Goal: Obtain resource: Download file/media

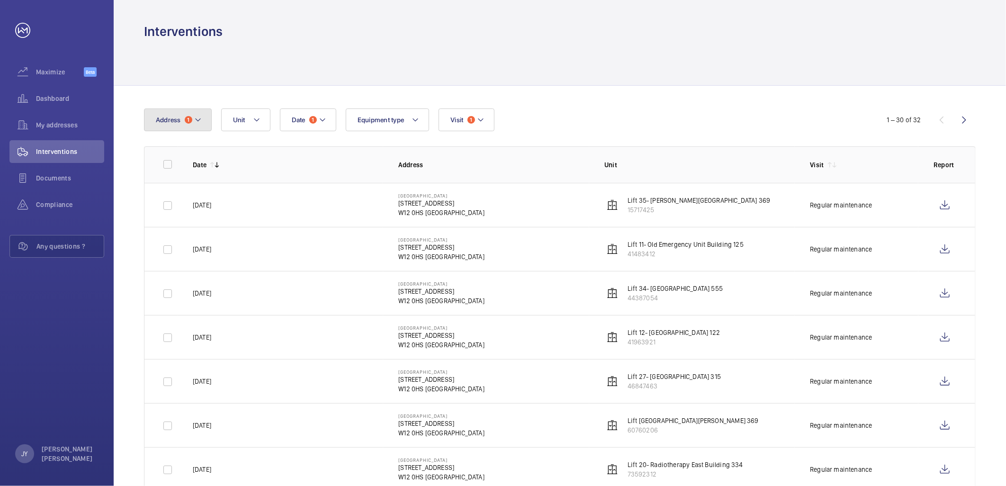
click at [171, 120] on span "Address" at bounding box center [168, 120] width 25 height 8
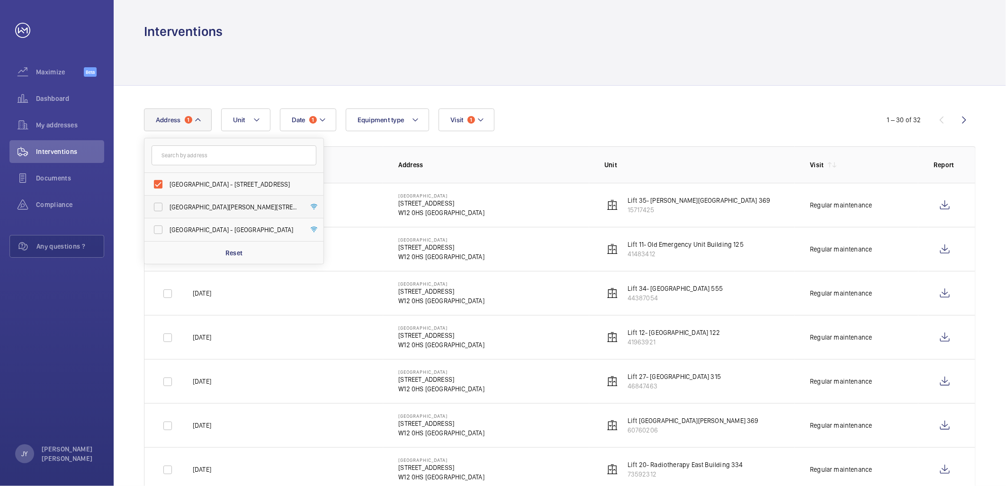
click at [164, 202] on label "[GEOGRAPHIC_DATA][PERSON_NAME][STREET_ADDRESS]" at bounding box center [226, 207] width 165 height 23
click at [164, 202] on input "[GEOGRAPHIC_DATA][PERSON_NAME][STREET_ADDRESS]" at bounding box center [158, 206] width 19 height 19
checkbox input "true"
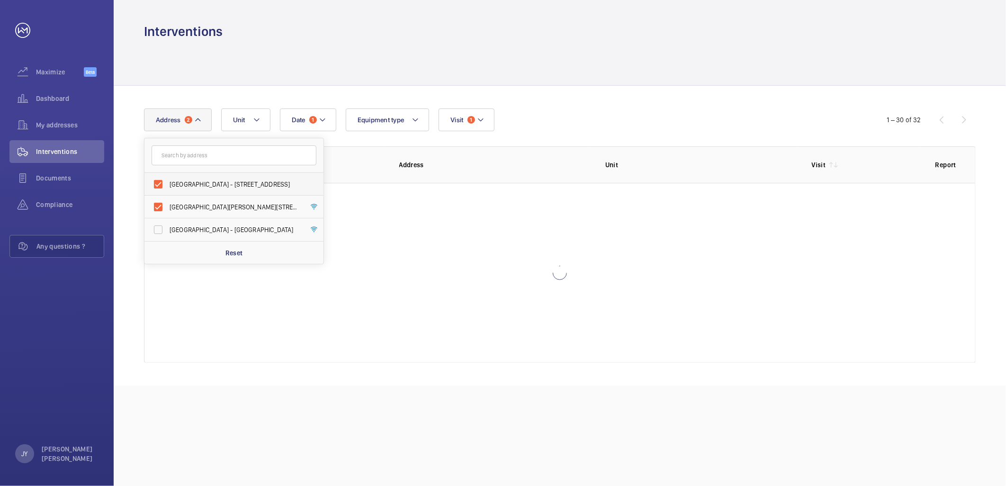
click at [161, 186] on label "[GEOGRAPHIC_DATA] - [STREET_ADDRESS]" at bounding box center [226, 184] width 165 height 23
click at [161, 186] on input "[GEOGRAPHIC_DATA] - [STREET_ADDRESS]" at bounding box center [158, 184] width 19 height 19
checkbox input "false"
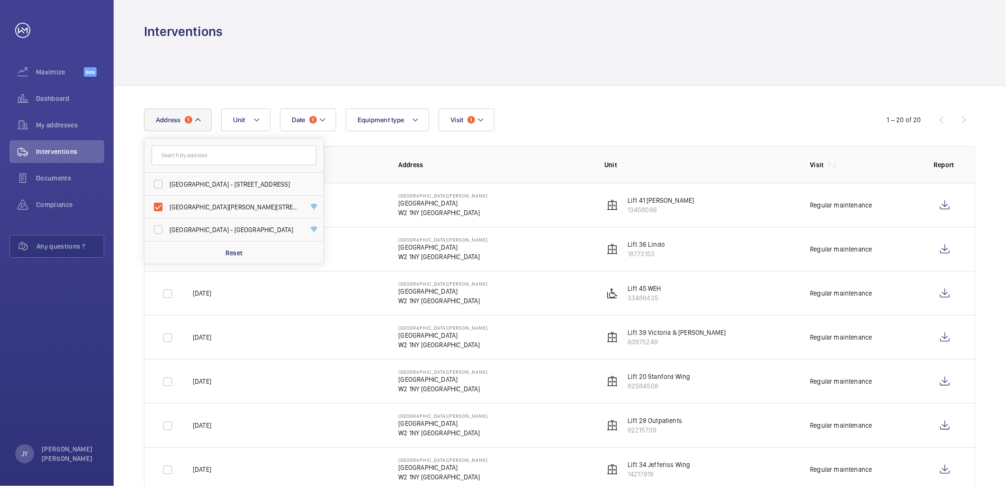
click at [616, 81] on div at bounding box center [560, 62] width 832 height 45
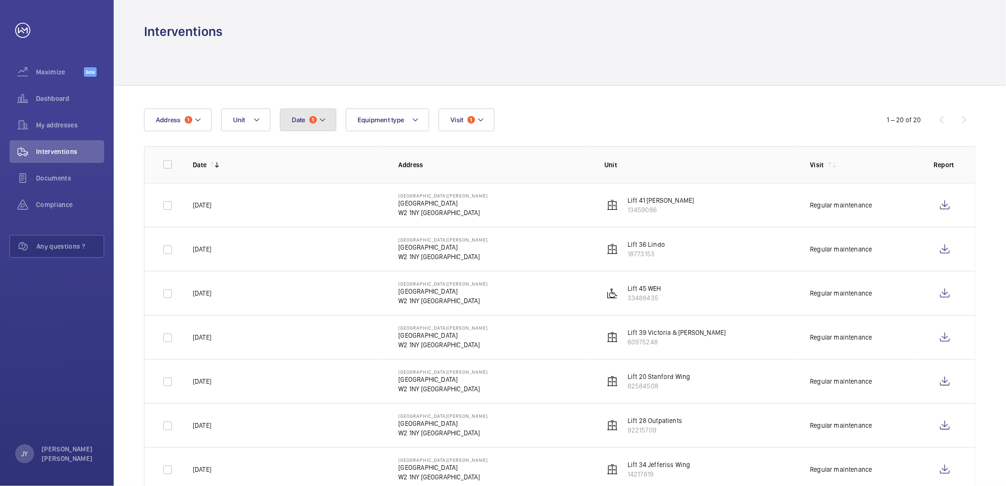
click at [302, 120] on span "Date" at bounding box center [299, 120] width 14 height 8
click at [299, 186] on mat-icon at bounding box center [304, 188] width 11 height 11
click at [303, 187] on mat-icon at bounding box center [304, 188] width 11 height 11
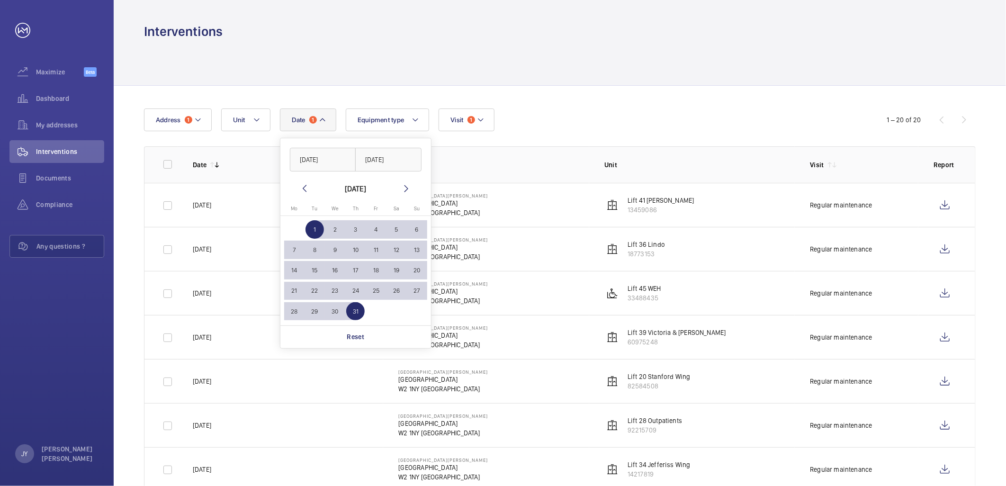
click at [303, 187] on mat-icon at bounding box center [304, 188] width 11 height 11
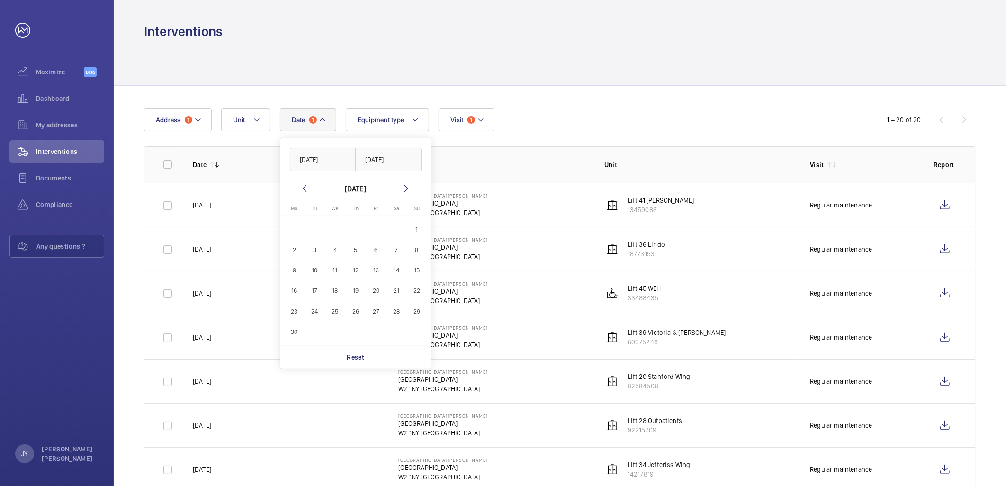
click at [416, 229] on span "1" at bounding box center [417, 229] width 18 height 18
type input "[DATE]"
click at [295, 341] on button "30" at bounding box center [294, 332] width 20 height 20
type input "[DATE]"
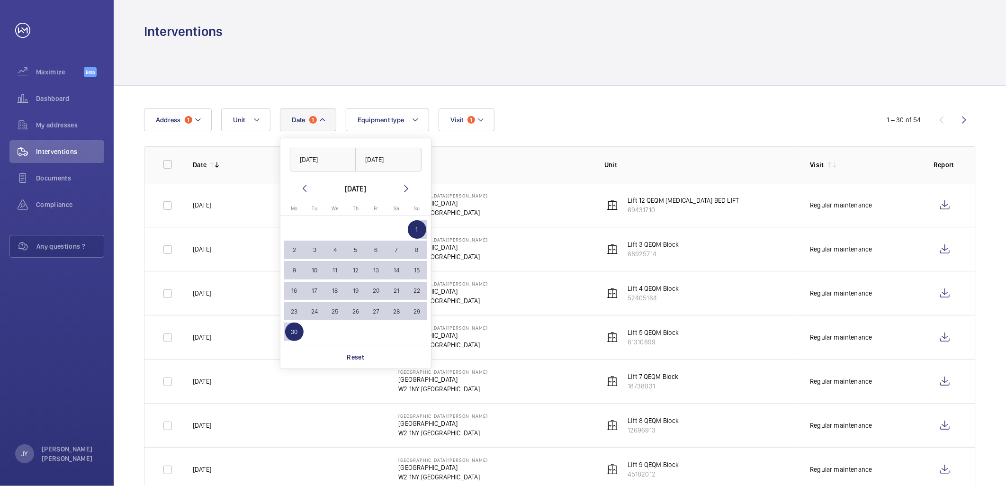
click at [539, 81] on div at bounding box center [560, 62] width 832 height 45
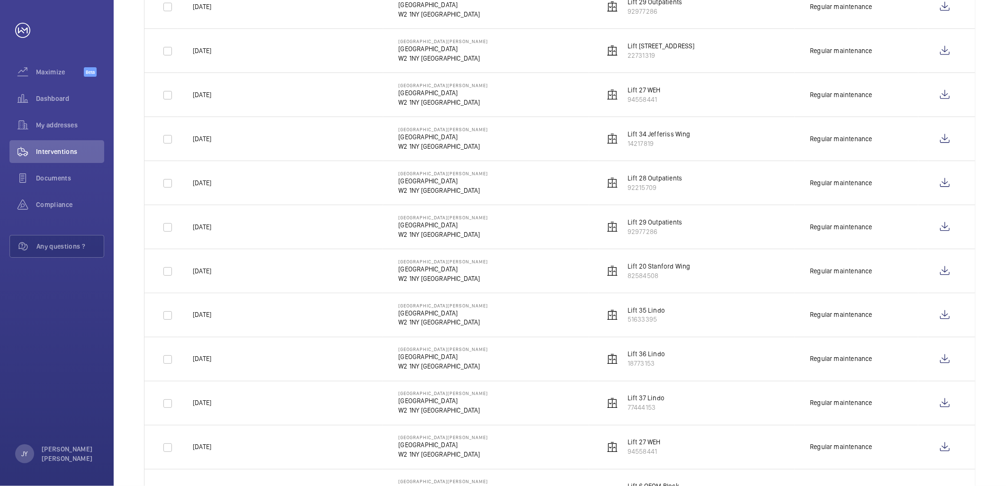
scroll to position [894, 0]
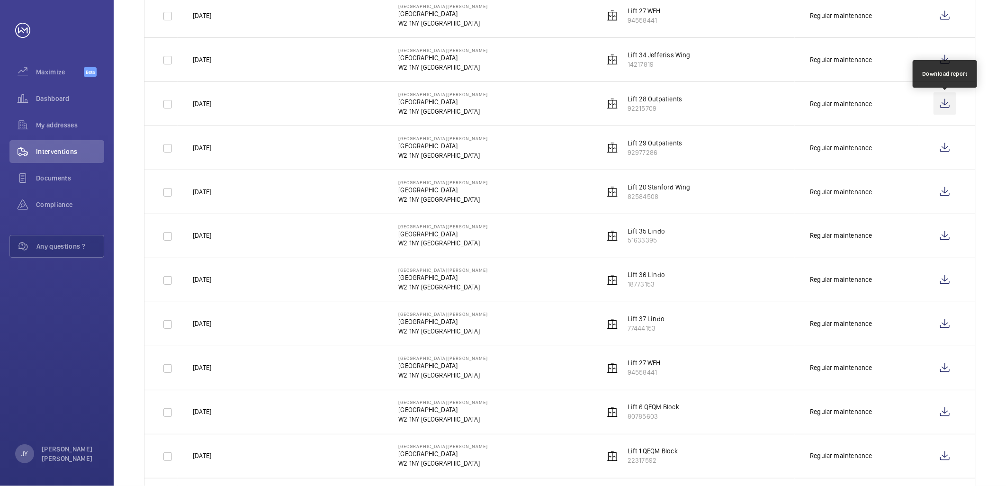
click at [943, 106] on wm-front-icon-button at bounding box center [944, 103] width 23 height 23
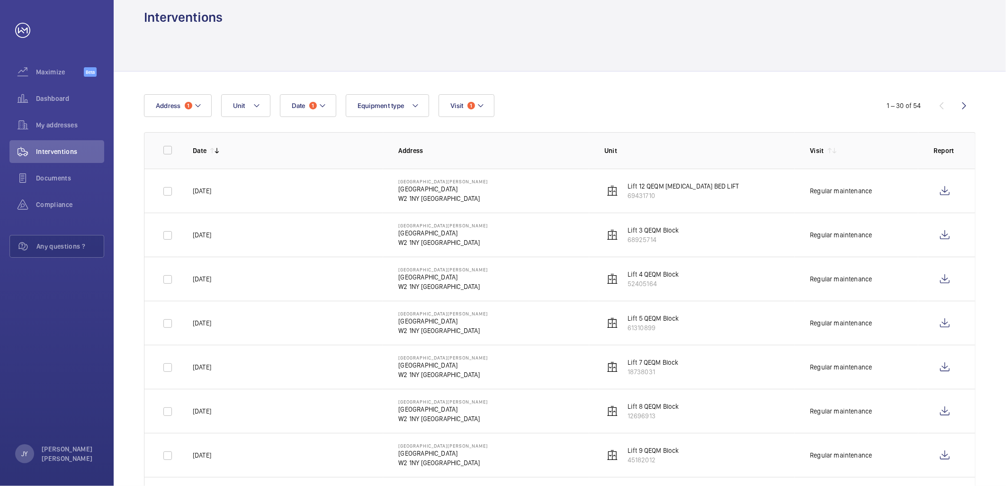
scroll to position [0, 0]
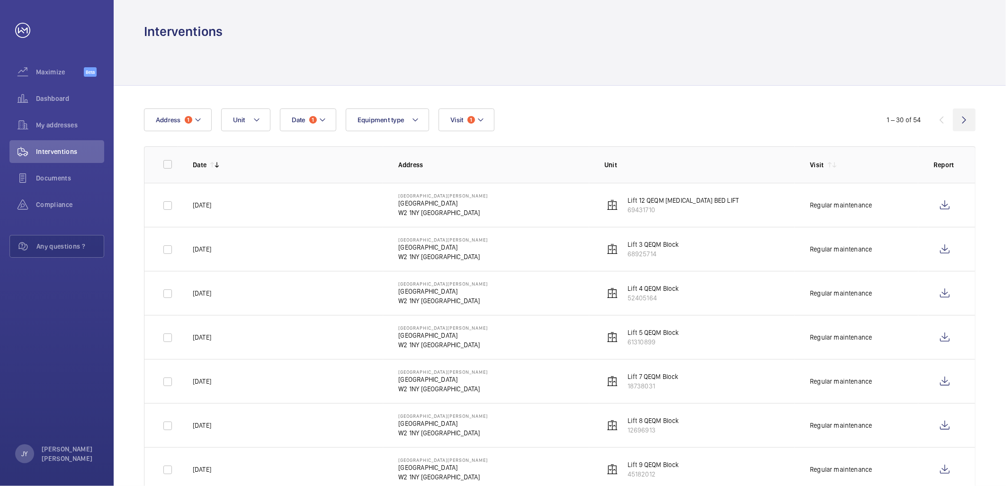
click at [957, 117] on wm-front-icon-button at bounding box center [964, 119] width 23 height 23
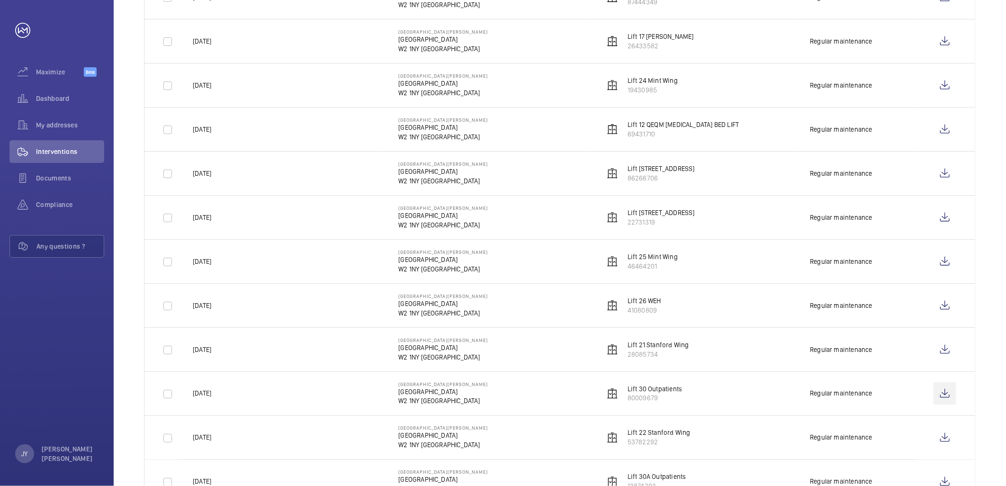
scroll to position [730, 0]
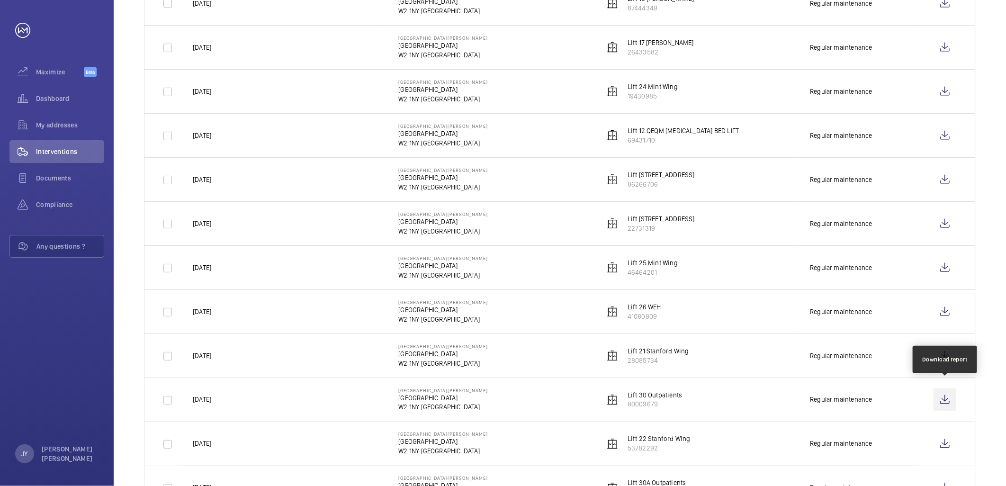
click at [949, 392] on wm-front-icon-button at bounding box center [944, 399] width 23 height 23
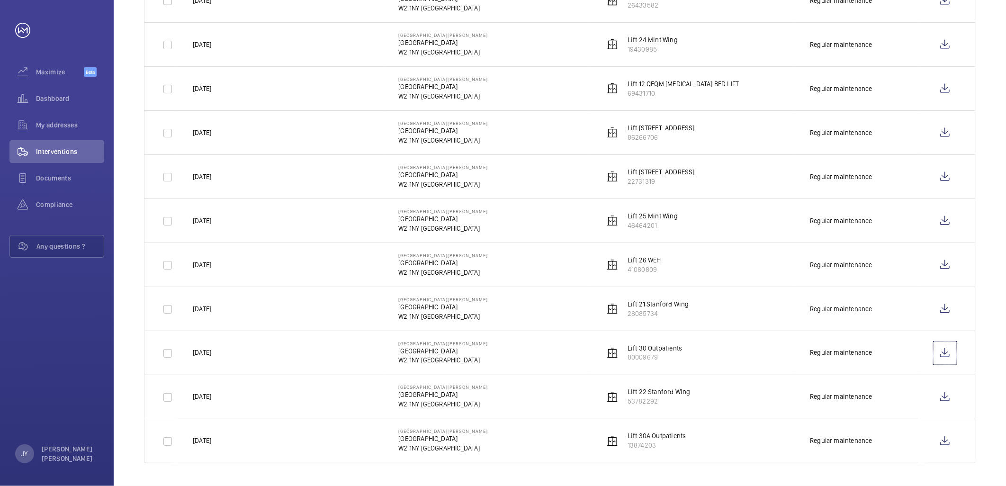
scroll to position [780, 0]
click at [950, 442] on wm-front-icon-button at bounding box center [944, 441] width 23 height 23
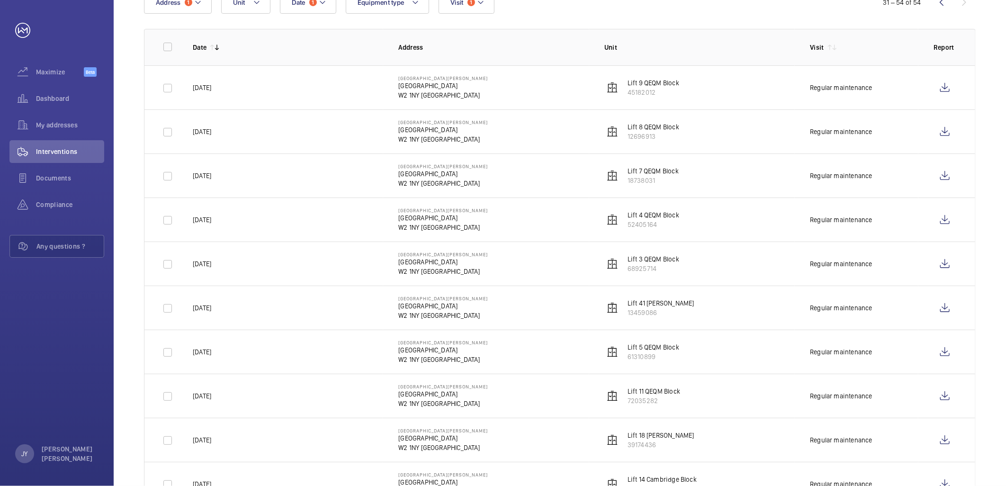
scroll to position [97, 0]
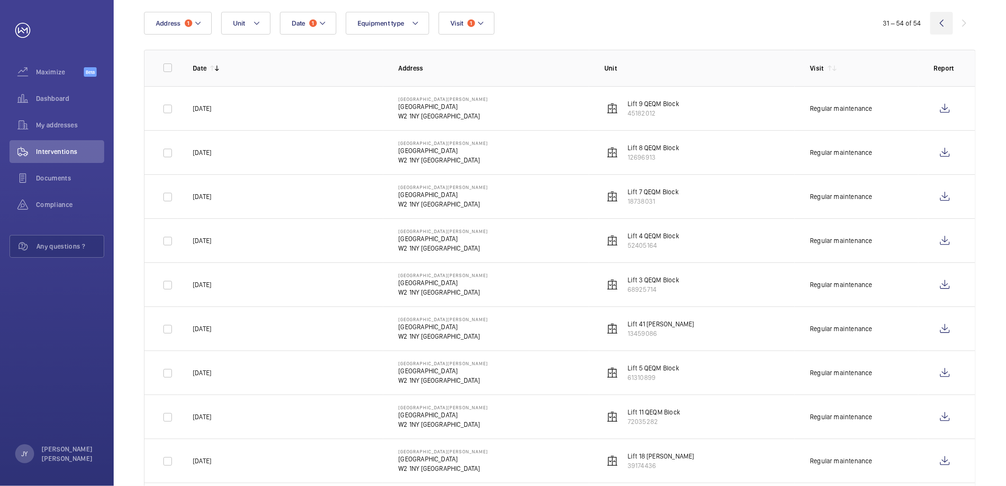
click at [939, 15] on wm-front-icon-button at bounding box center [941, 23] width 23 height 23
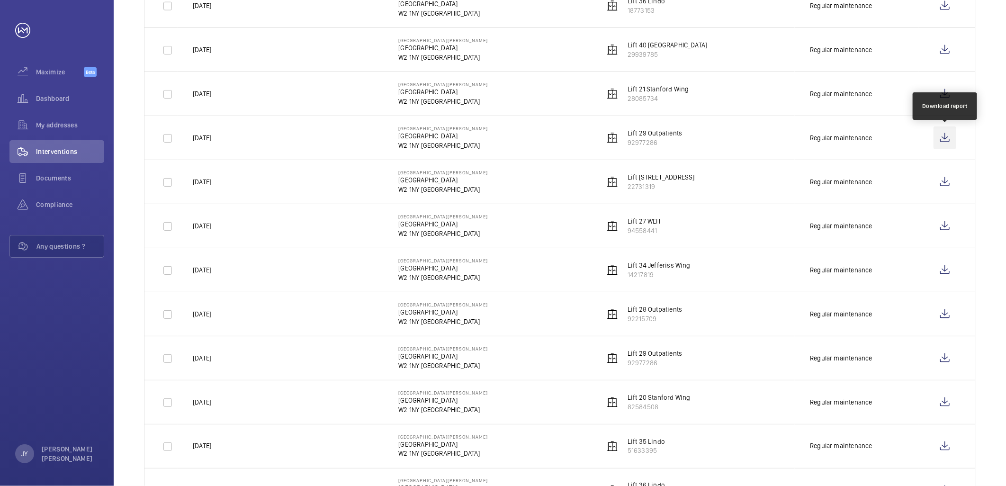
scroll to position [684, 0]
click at [941, 133] on wm-front-icon-button at bounding box center [944, 137] width 23 height 23
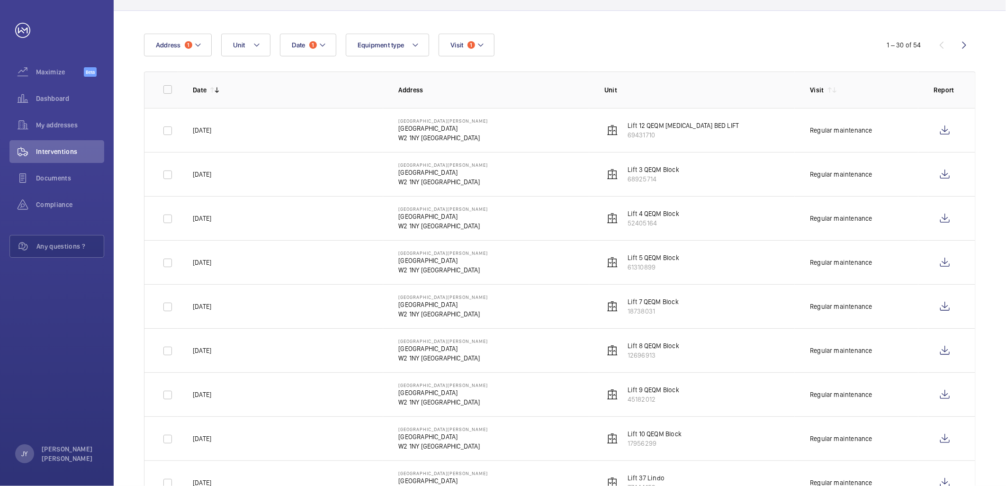
scroll to position [0, 0]
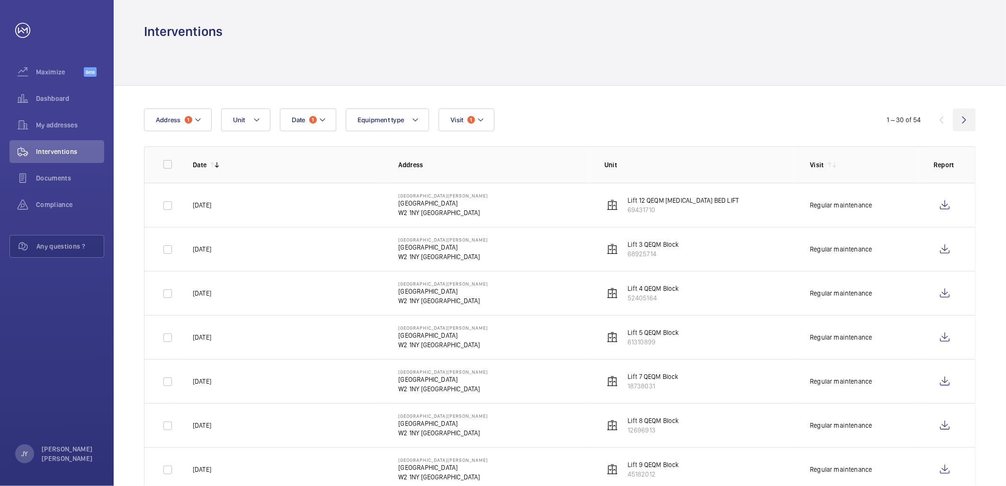
click at [966, 117] on wm-front-icon-button at bounding box center [964, 119] width 23 height 23
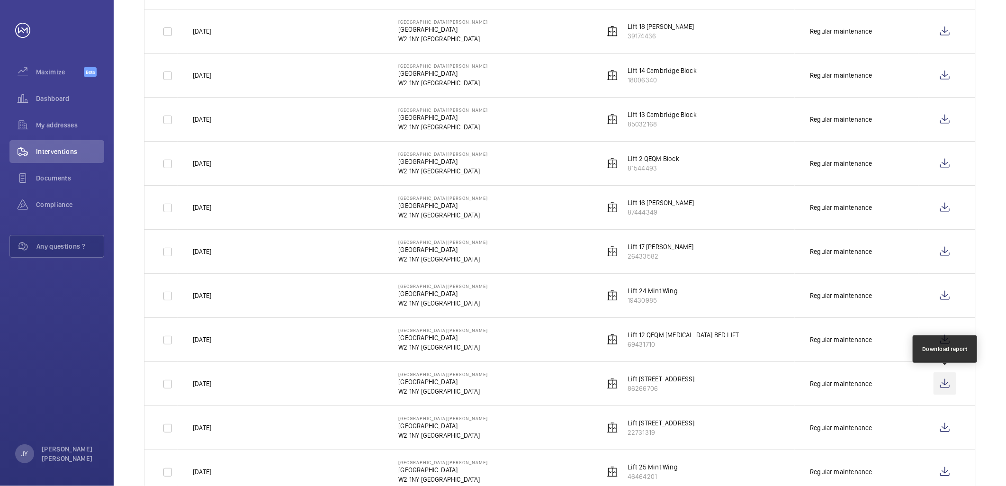
scroll to position [526, 0]
click at [948, 384] on wm-front-icon-button at bounding box center [944, 383] width 23 height 23
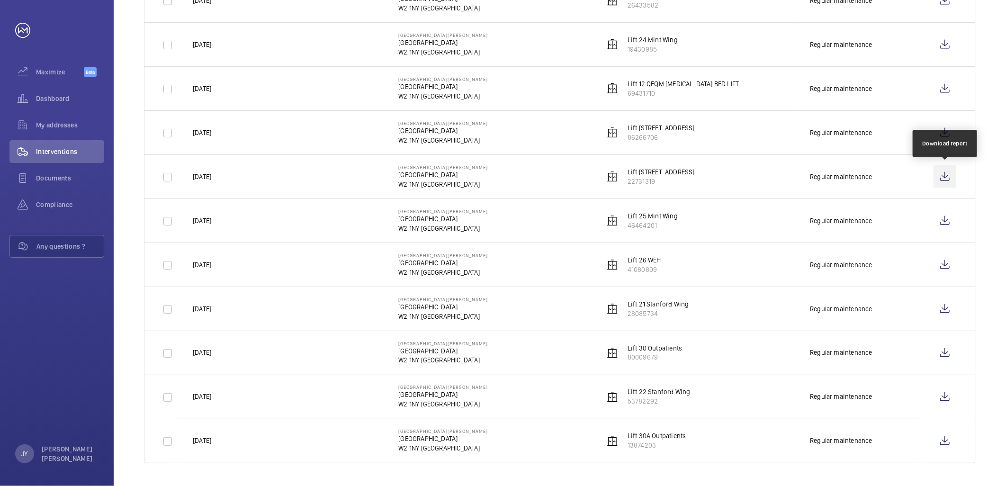
click at [956, 174] on wm-front-icon-button at bounding box center [944, 176] width 23 height 23
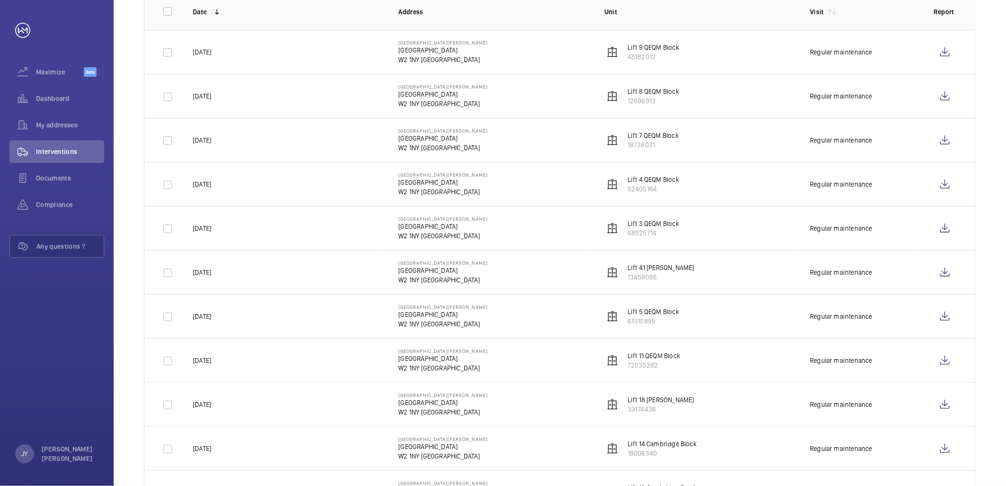
scroll to position [149, 0]
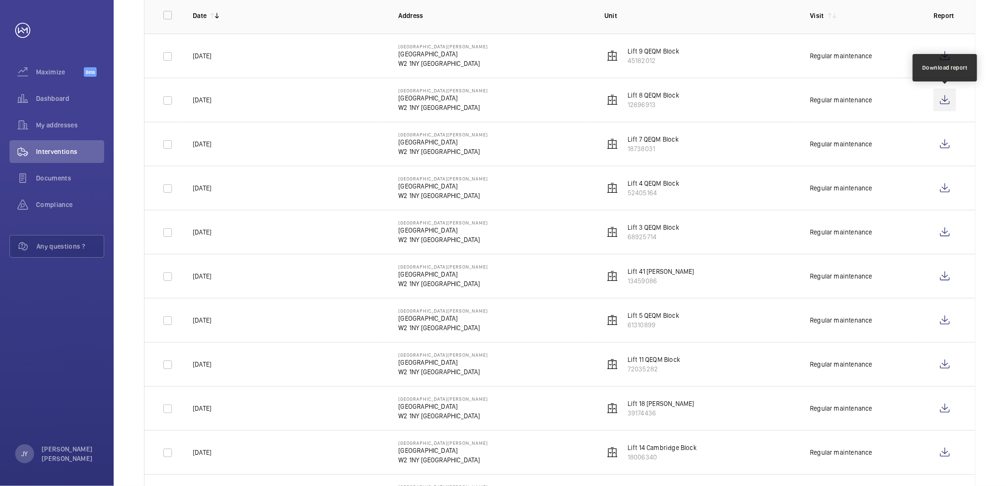
click at [946, 98] on wm-front-icon-button at bounding box center [944, 100] width 23 height 23
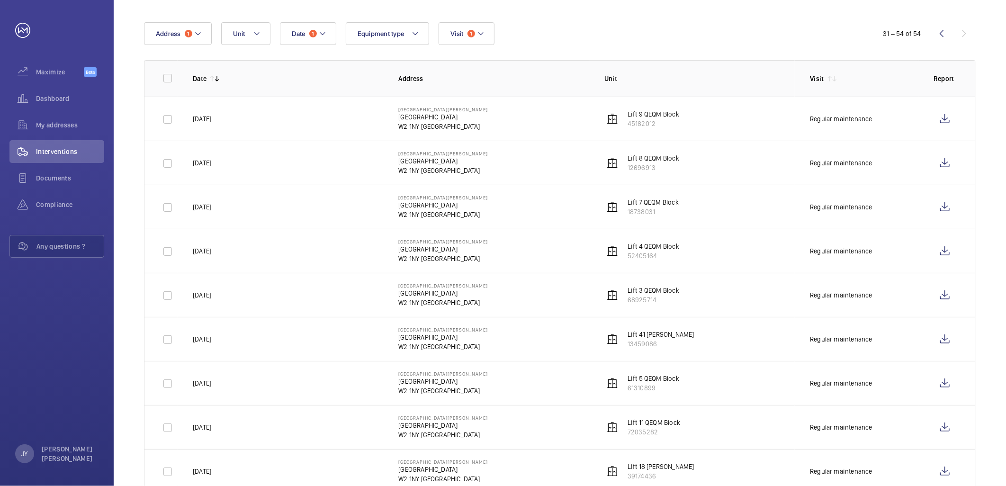
scroll to position [0, 0]
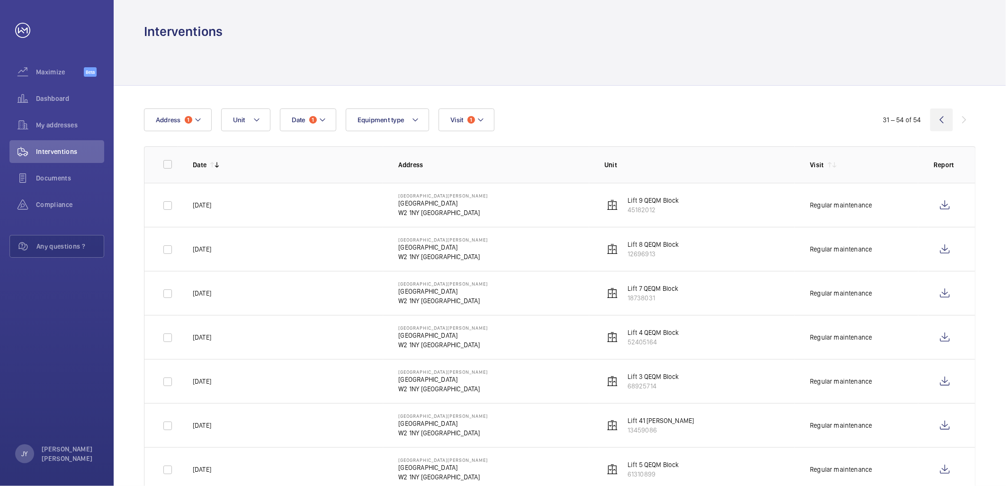
click at [934, 119] on wm-front-icon-button at bounding box center [941, 119] width 23 height 23
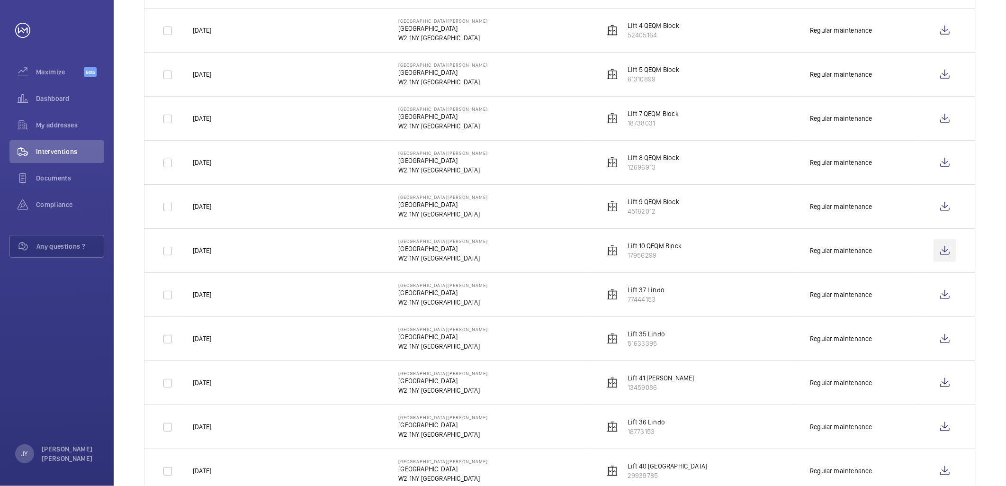
scroll to position [263, 0]
click at [951, 249] on wm-front-icon-button at bounding box center [944, 250] width 23 height 23
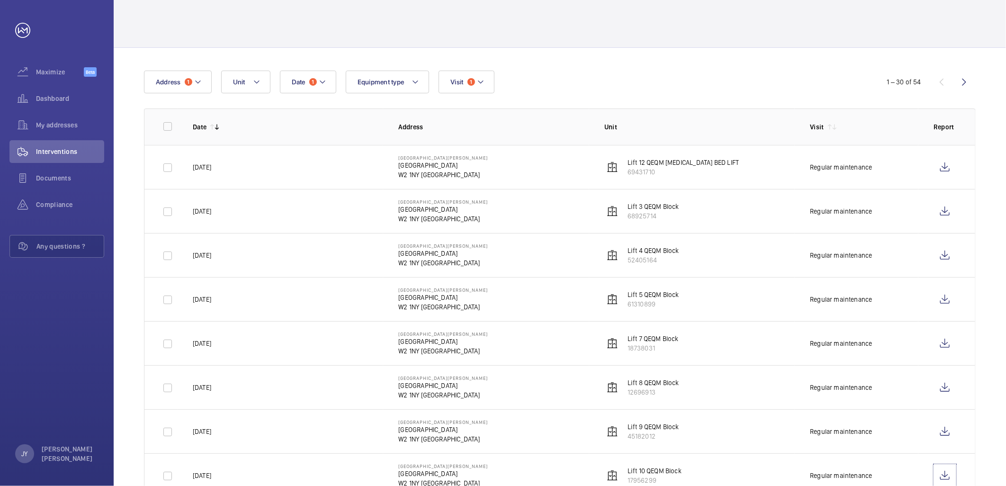
scroll to position [0, 0]
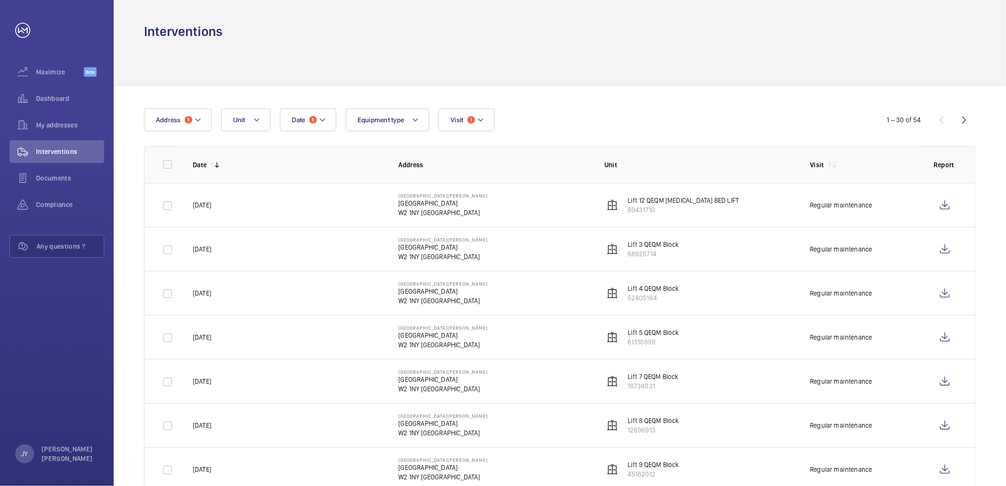
click at [949, 117] on div "1 – 30 of 54" at bounding box center [919, 119] width 114 height 11
click at [960, 117] on wm-front-icon-button at bounding box center [964, 119] width 23 height 23
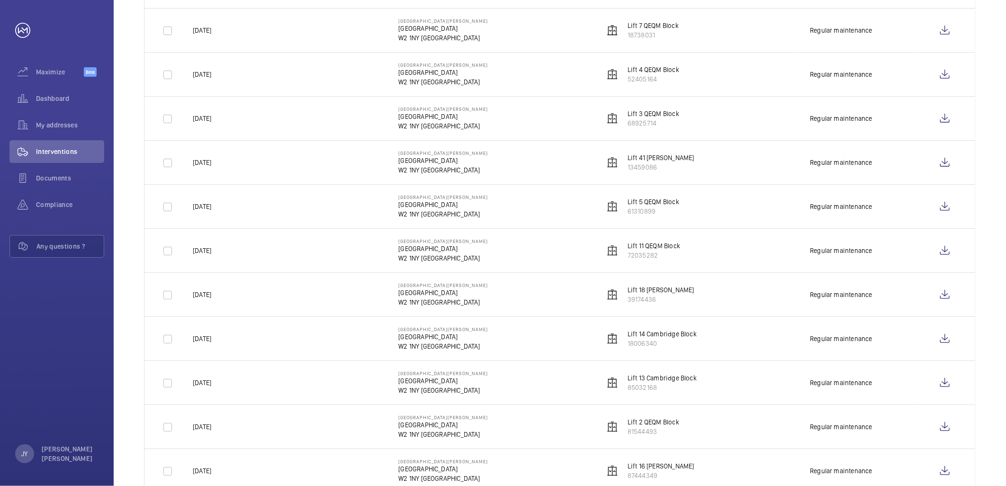
scroll to position [262, 0]
click at [948, 250] on wm-front-icon-button at bounding box center [944, 251] width 23 height 23
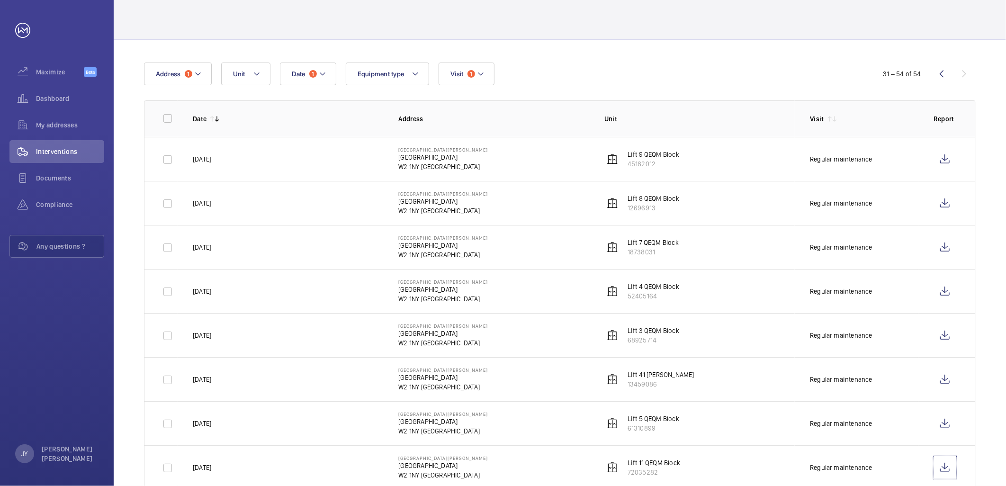
scroll to position [0, 0]
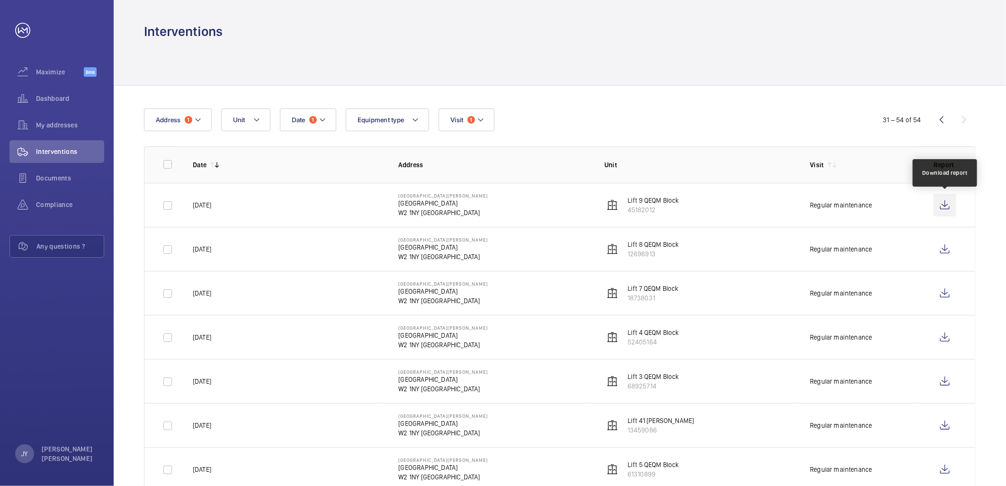
click at [938, 202] on wm-front-icon-button at bounding box center [944, 205] width 23 height 23
click at [946, 249] on wm-front-icon-button at bounding box center [944, 249] width 23 height 23
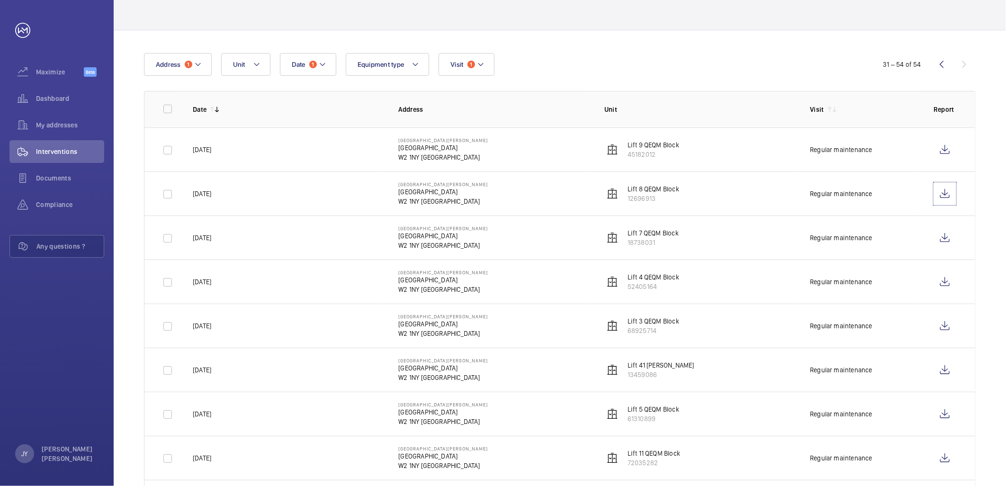
scroll to position [53, 0]
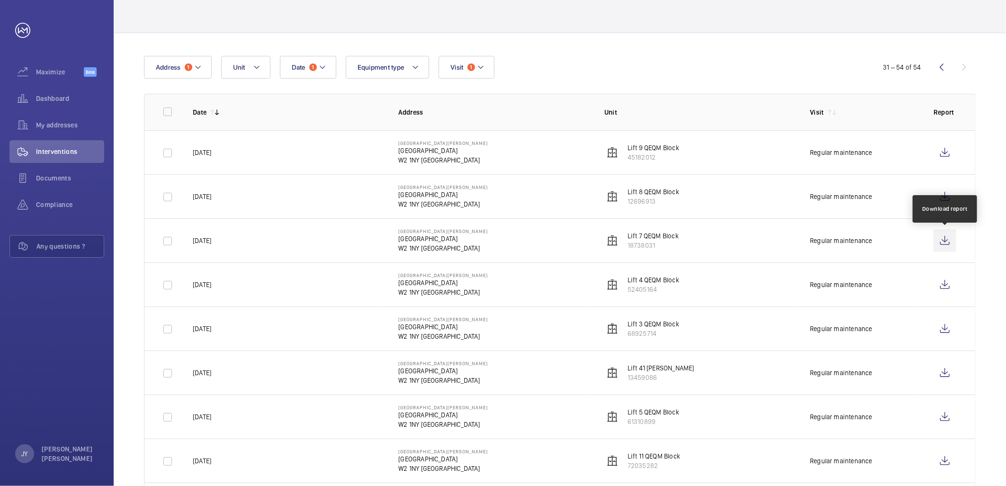
click at [949, 240] on wm-front-icon-button at bounding box center [944, 240] width 23 height 23
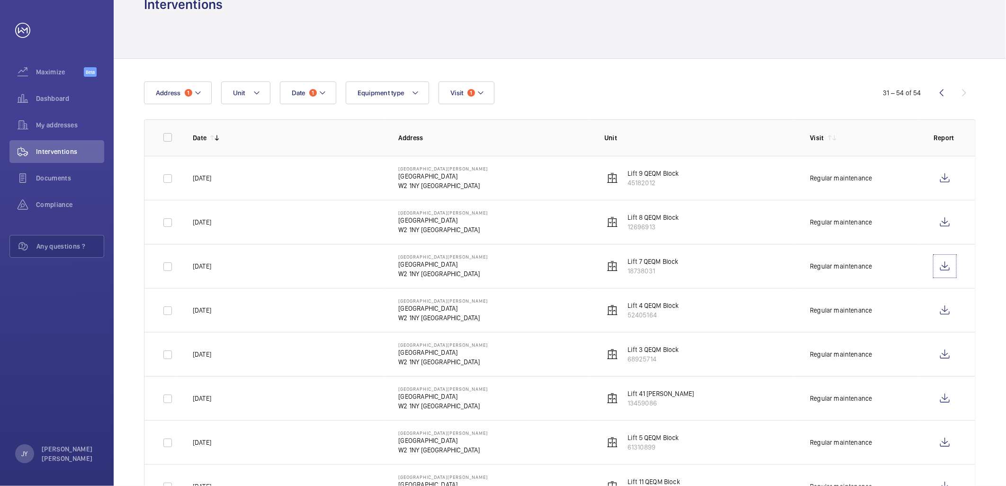
scroll to position [0, 0]
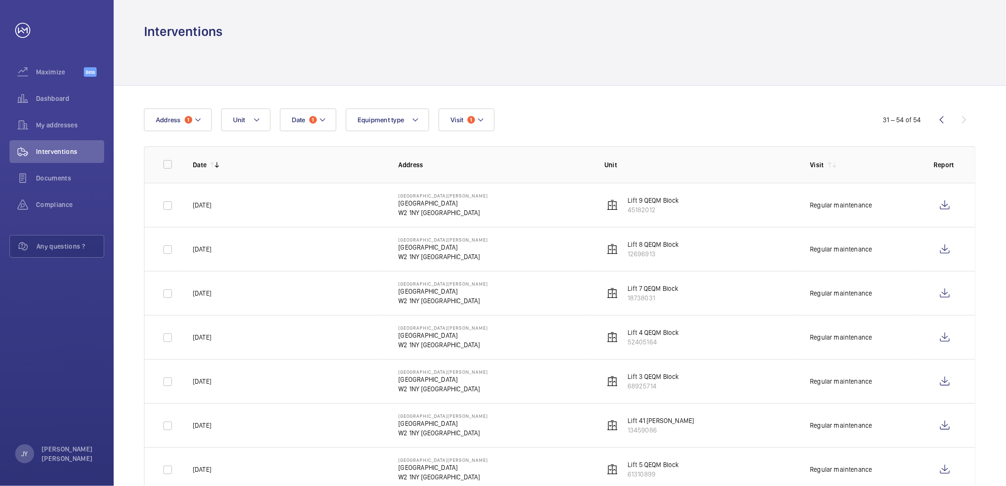
drag, startPoint x: 945, startPoint y: 115, endPoint x: 921, endPoint y: 127, distance: 26.5
click at [945, 115] on wm-front-icon-button at bounding box center [941, 119] width 23 height 23
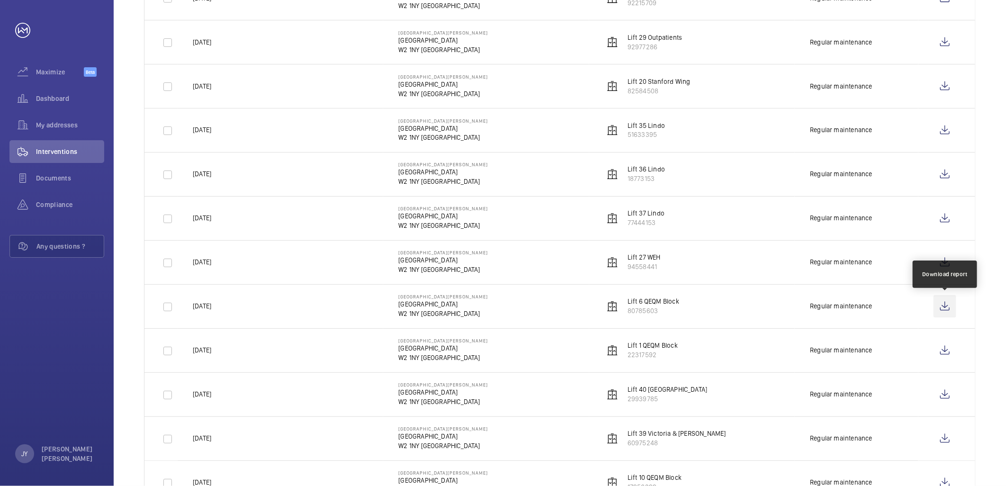
scroll to position [990, 0]
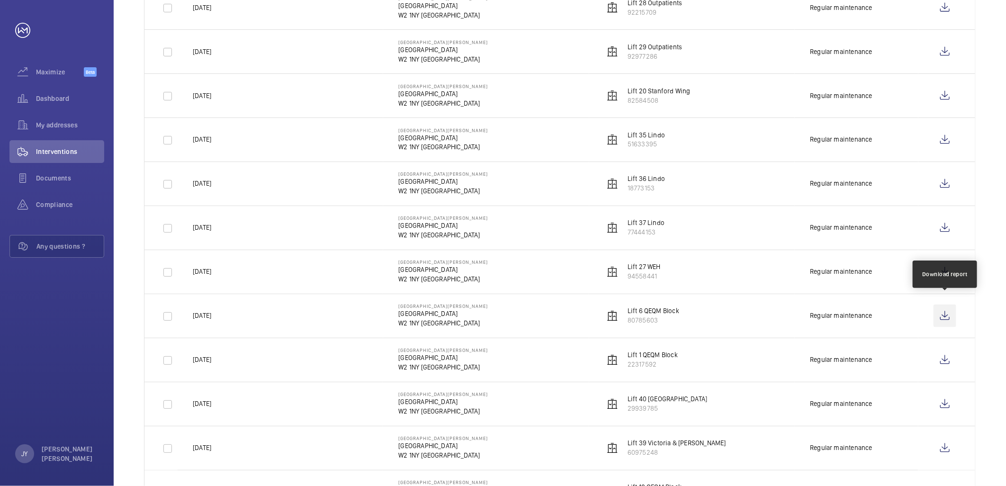
click at [941, 317] on wm-front-icon-button at bounding box center [944, 315] width 23 height 23
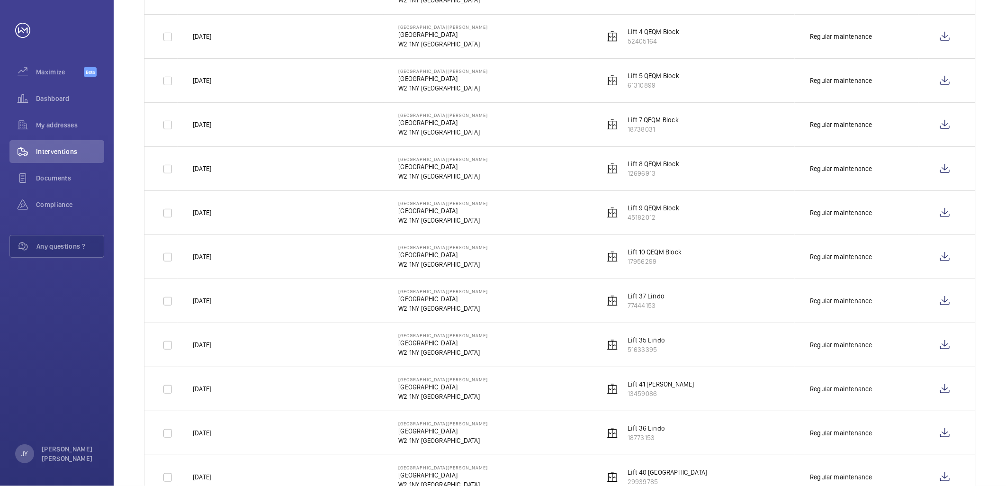
scroll to position [204, 0]
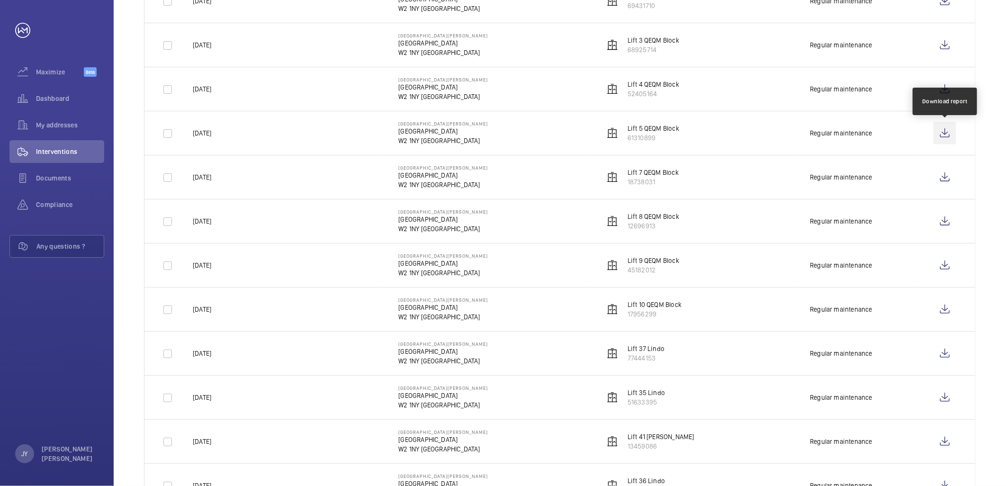
click at [946, 135] on wm-front-icon-button at bounding box center [944, 133] width 23 height 23
click at [941, 87] on wm-front-icon-button at bounding box center [944, 89] width 23 height 23
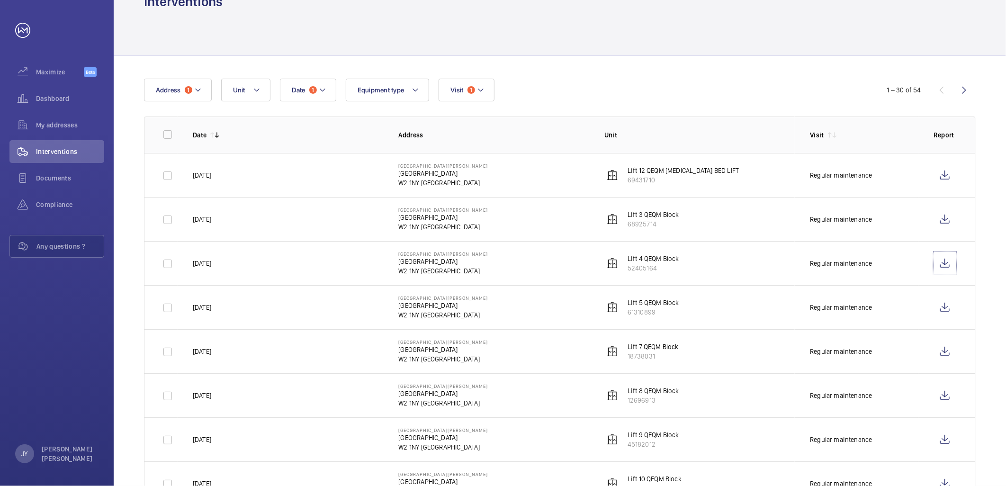
scroll to position [0, 0]
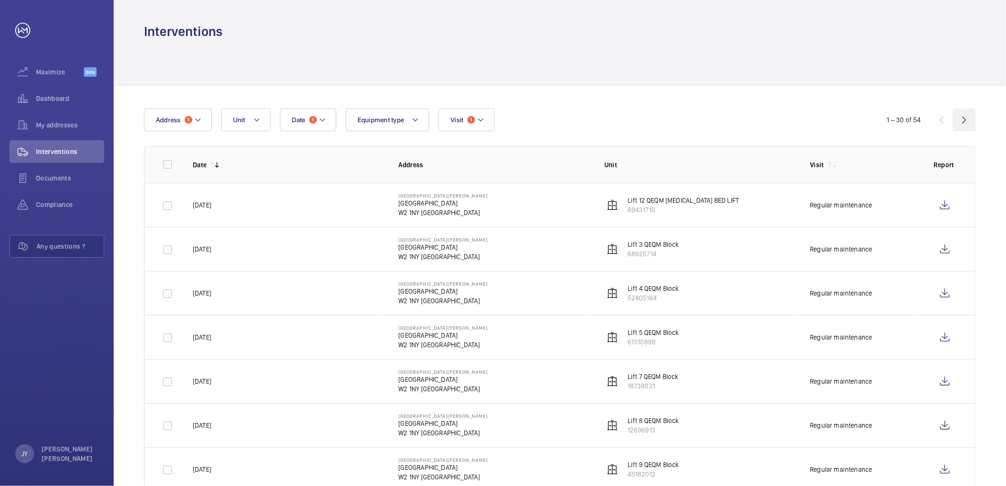
click at [971, 120] on wm-front-icon-button at bounding box center [964, 119] width 23 height 23
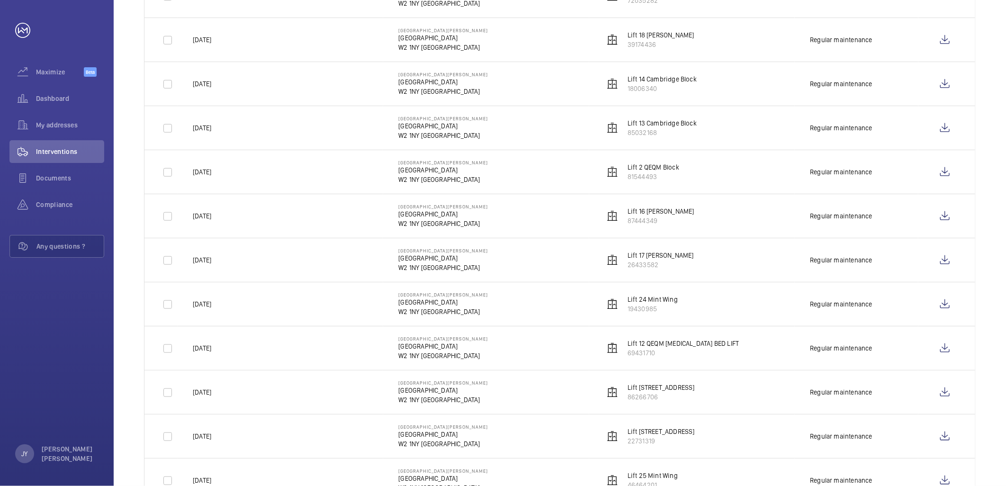
scroll to position [518, 0]
click at [941, 169] on wm-front-icon-button at bounding box center [944, 172] width 23 height 23
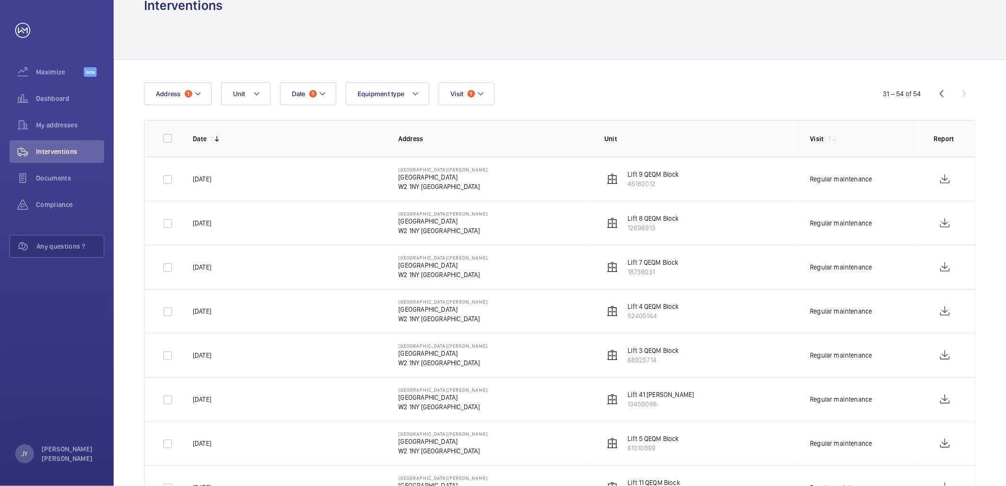
scroll to position [0, 0]
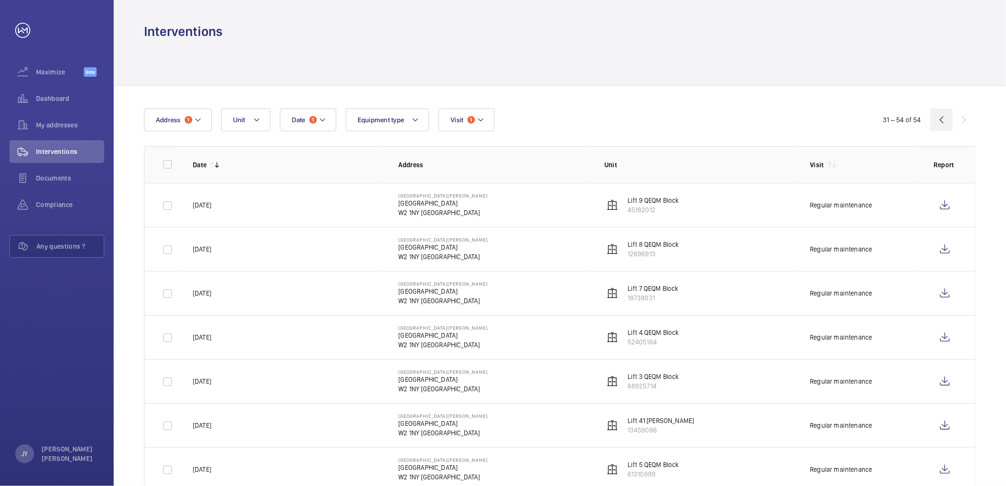
click at [941, 120] on wm-front-icon-button at bounding box center [941, 119] width 23 height 23
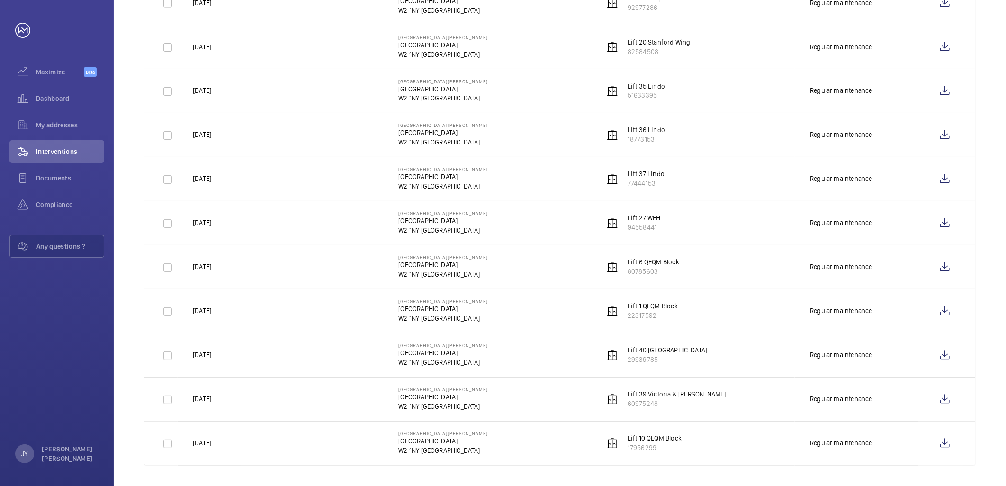
scroll to position [1046, 0]
click at [948, 310] on wm-front-icon-button at bounding box center [944, 308] width 23 height 23
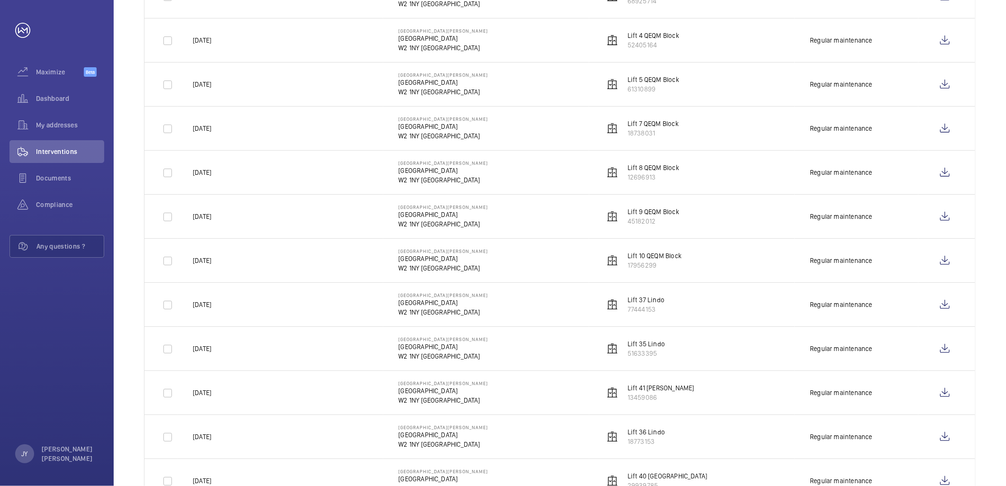
scroll to position [204, 0]
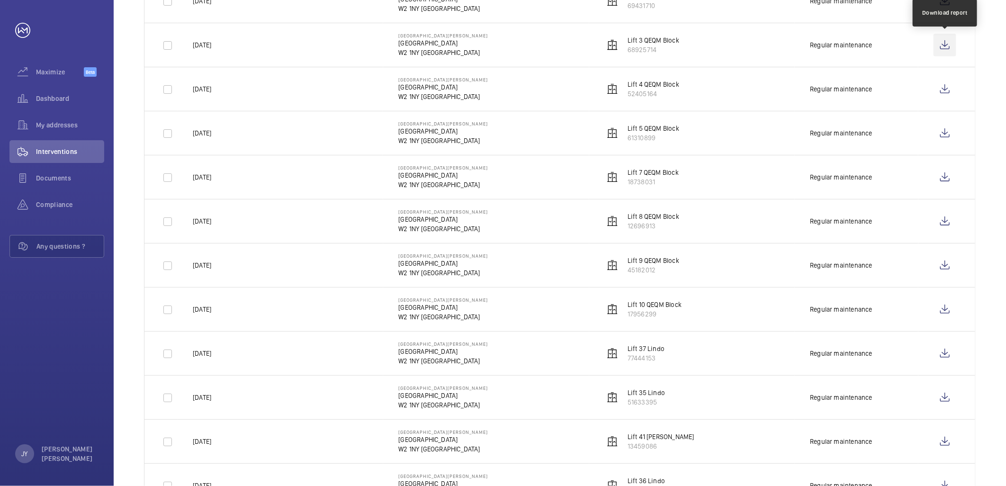
click at [938, 41] on wm-front-icon-button at bounding box center [944, 45] width 23 height 23
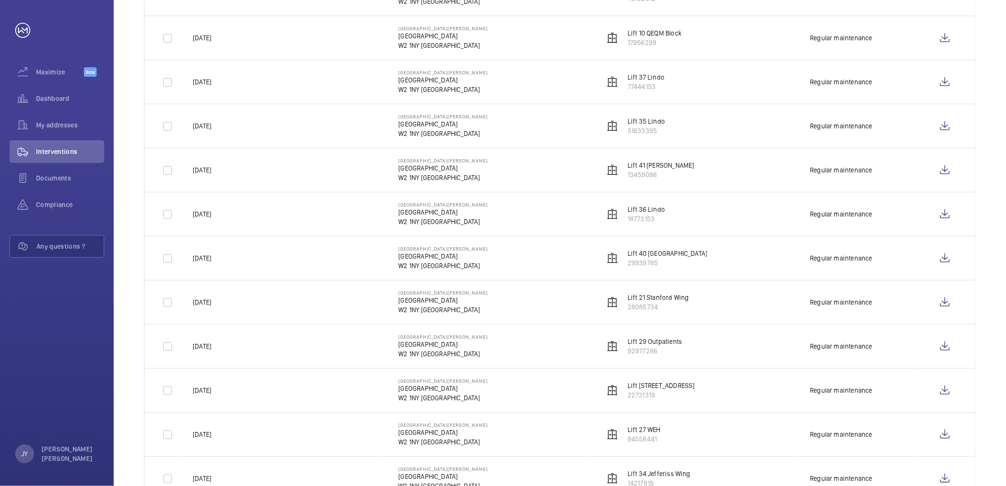
scroll to position [474, 0]
click at [935, 171] on wm-front-icon-button at bounding box center [944, 172] width 23 height 23
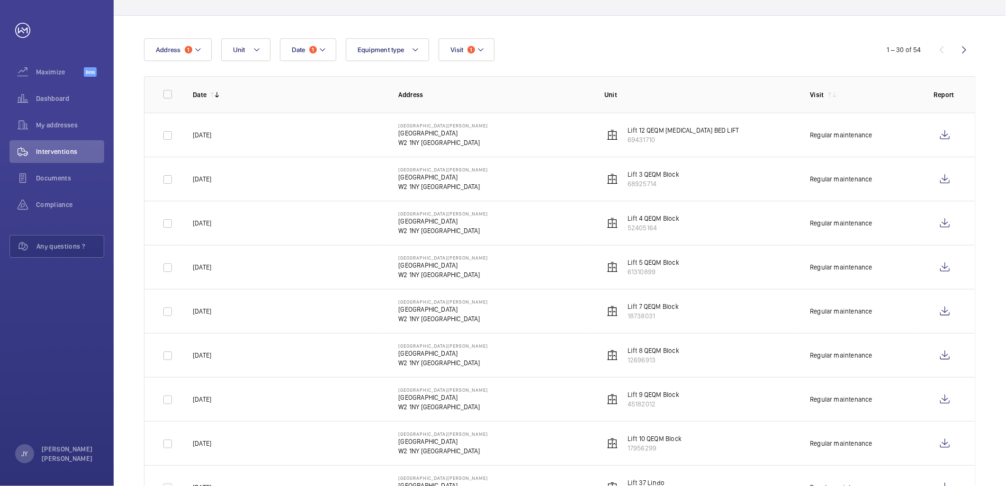
scroll to position [0, 0]
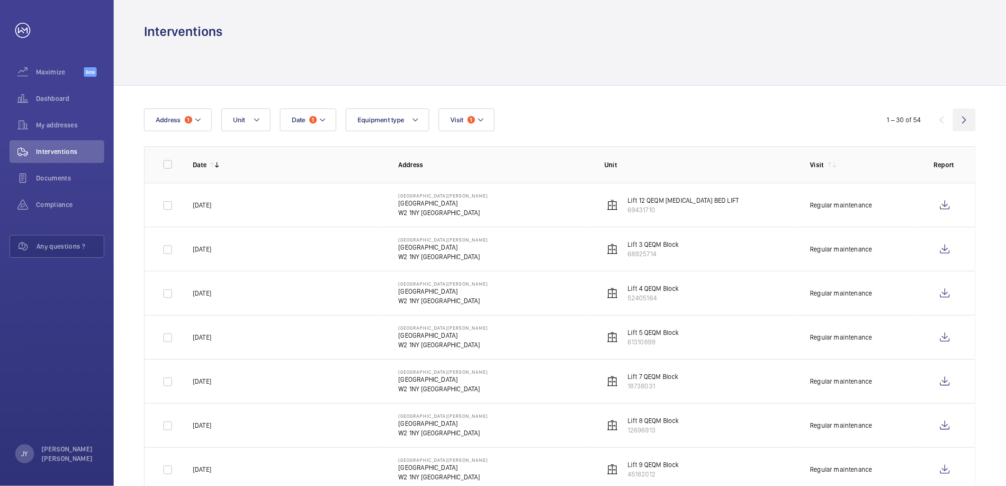
click at [972, 126] on wm-front-icon-button at bounding box center [964, 119] width 23 height 23
click at [931, 116] on wm-front-icon-button at bounding box center [941, 119] width 23 height 23
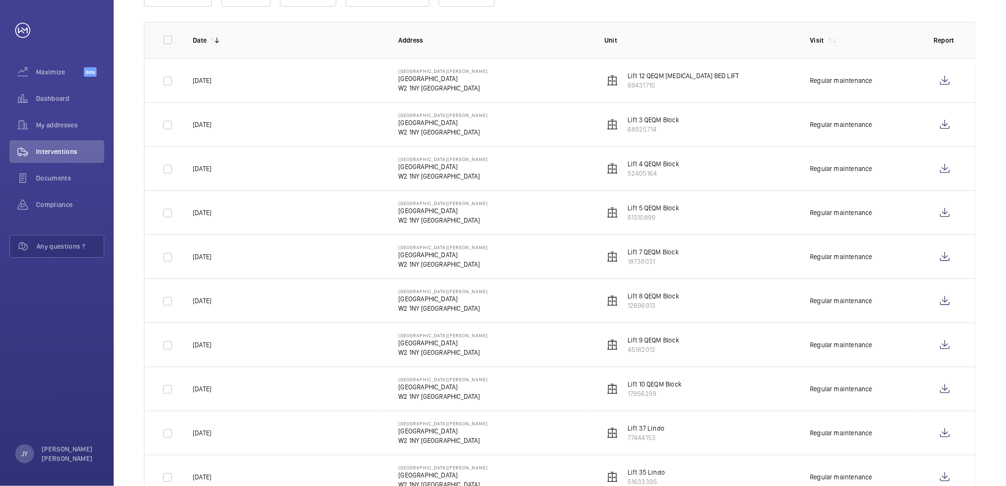
scroll to position [98, 0]
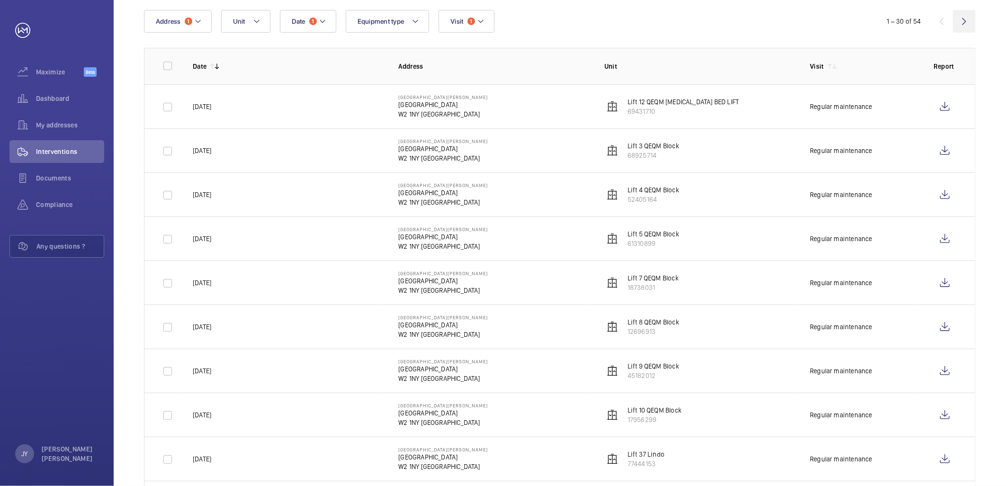
drag, startPoint x: 964, startPoint y: 23, endPoint x: 940, endPoint y: 45, distance: 33.5
click at [964, 23] on wm-front-icon-button at bounding box center [964, 21] width 23 height 23
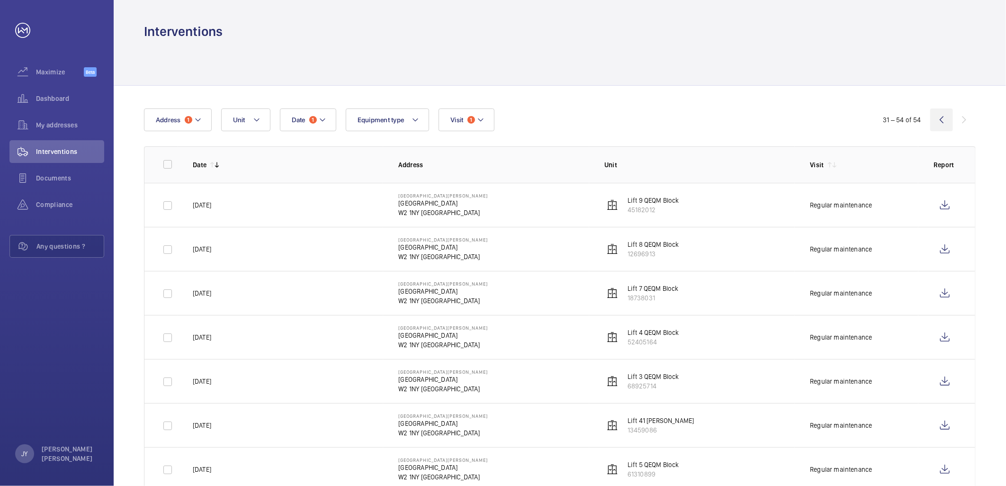
click at [940, 112] on wm-front-icon-button at bounding box center [941, 119] width 23 height 23
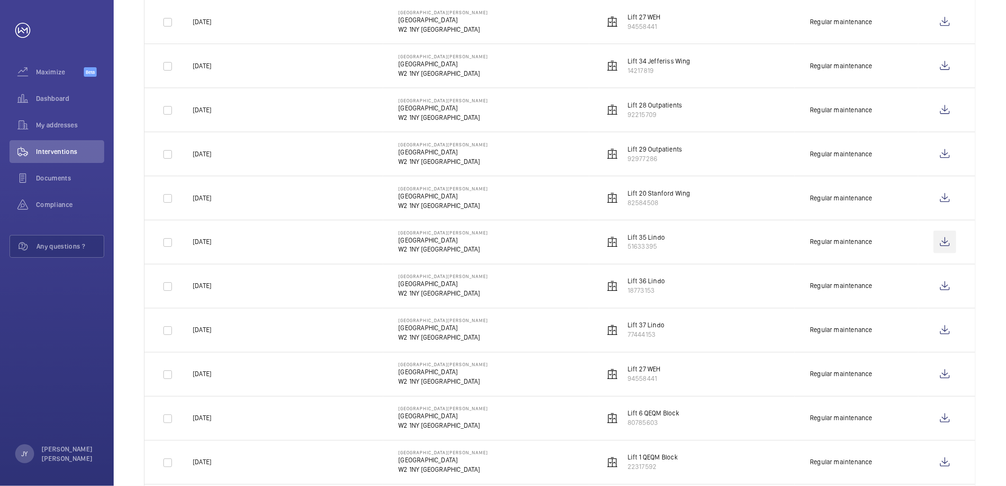
scroll to position [888, 0]
click at [945, 242] on wm-front-icon-button at bounding box center [944, 242] width 23 height 23
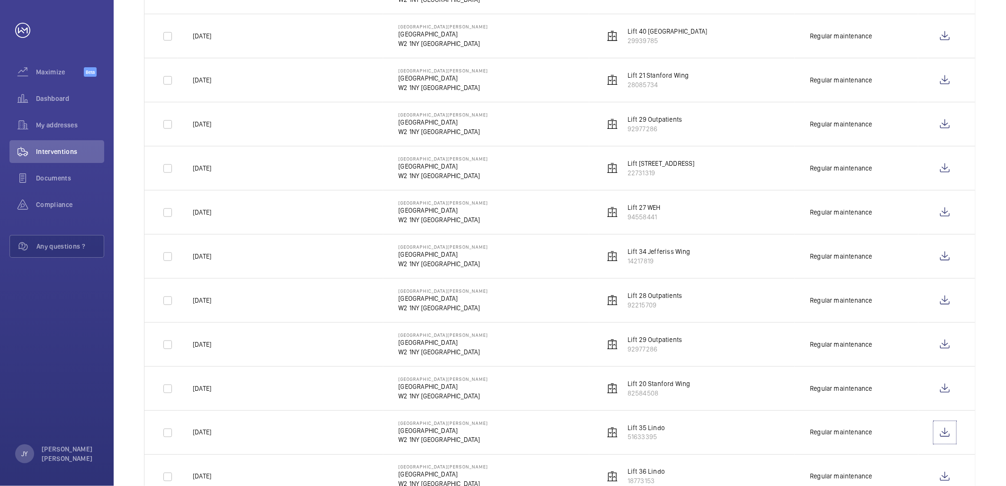
scroll to position [572, 0]
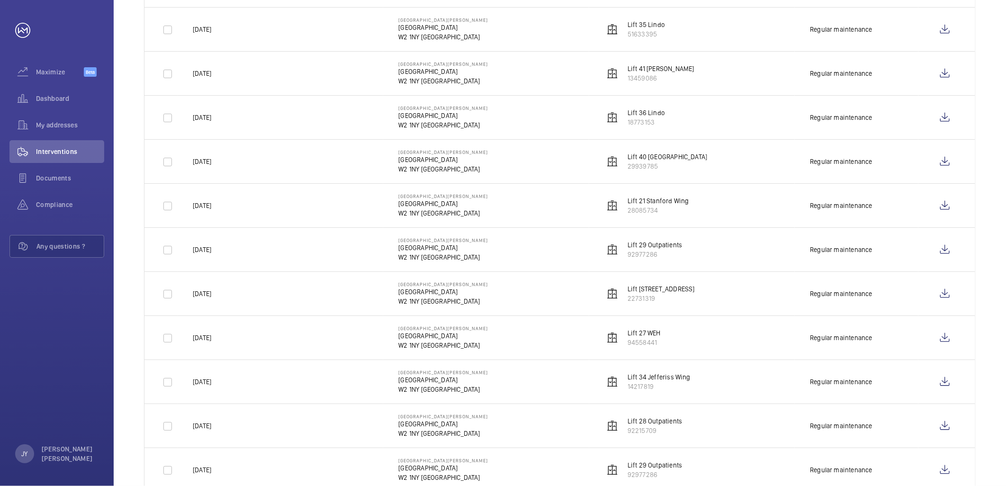
click at [931, 206] on td at bounding box center [946, 205] width 57 height 44
click at [943, 206] on wm-front-icon-button at bounding box center [944, 205] width 23 height 23
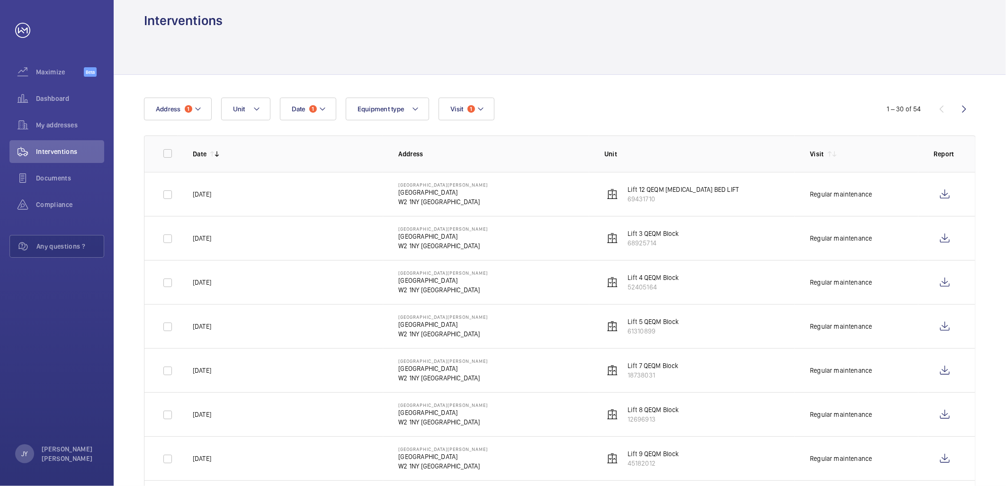
scroll to position [0, 0]
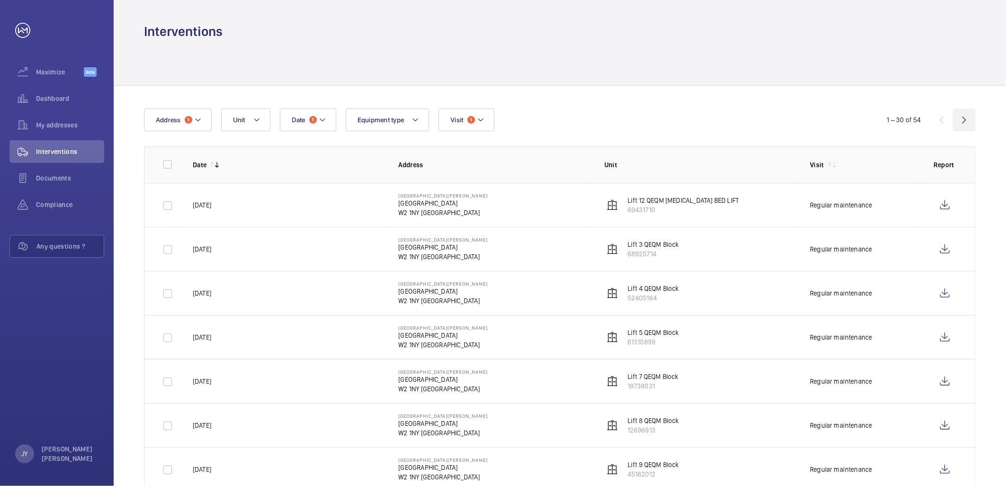
click at [960, 119] on wm-front-icon-button at bounding box center [964, 119] width 23 height 23
click at [934, 122] on wm-front-icon-button at bounding box center [941, 119] width 23 height 23
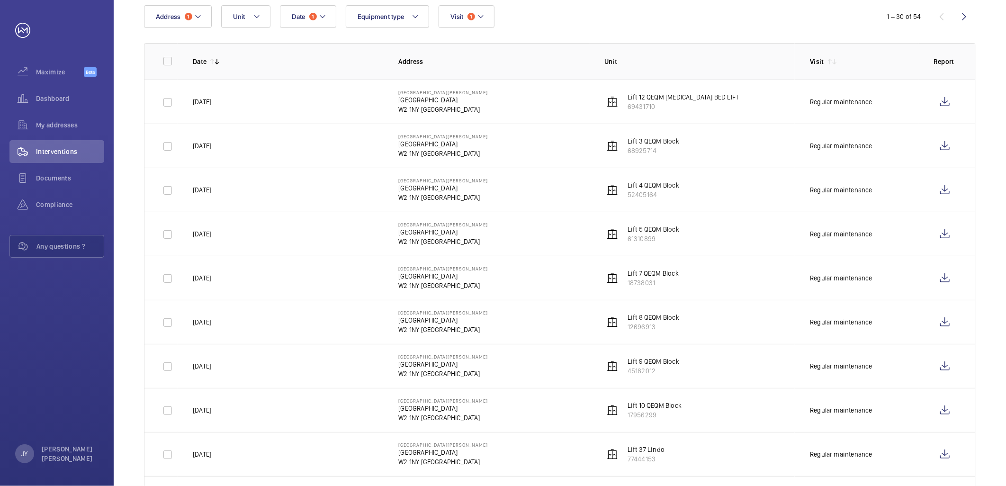
scroll to position [98, 0]
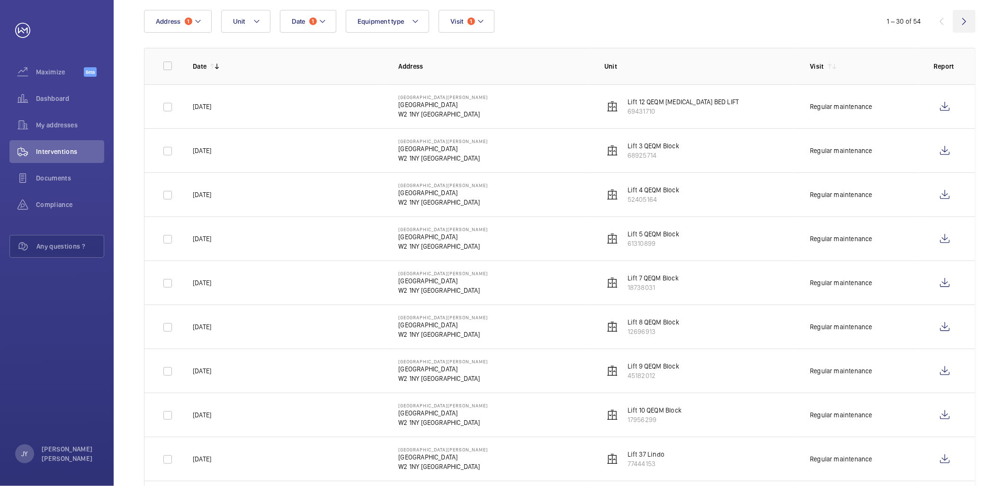
click at [961, 20] on wm-front-icon-button at bounding box center [964, 21] width 23 height 23
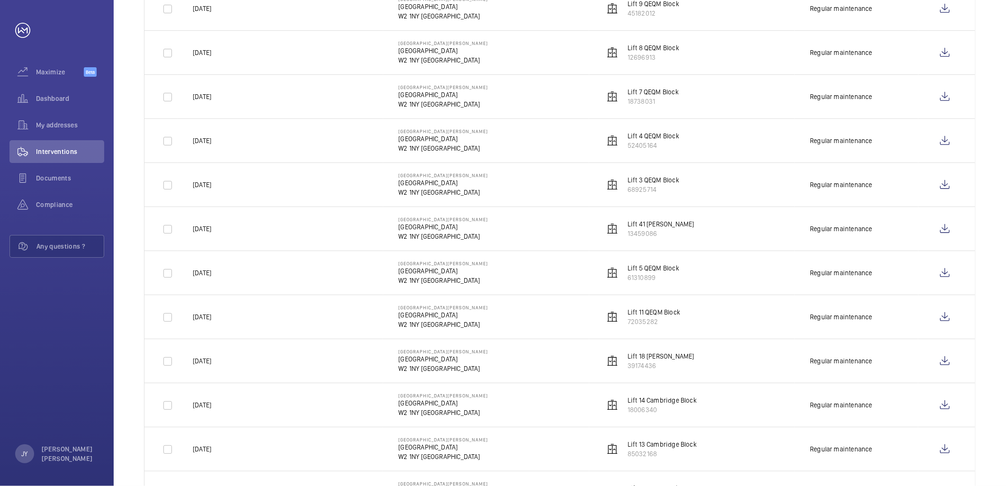
scroll to position [210, 0]
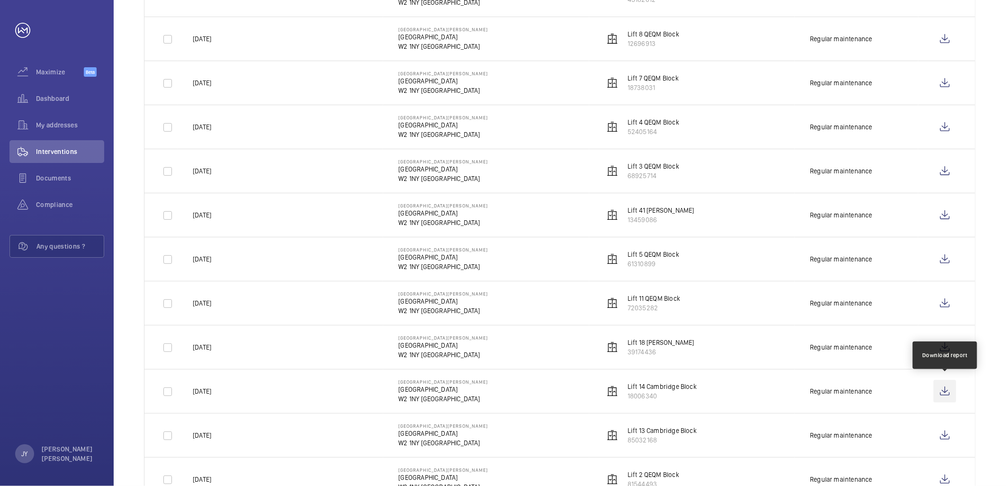
click at [948, 392] on wm-front-icon-button at bounding box center [944, 391] width 23 height 23
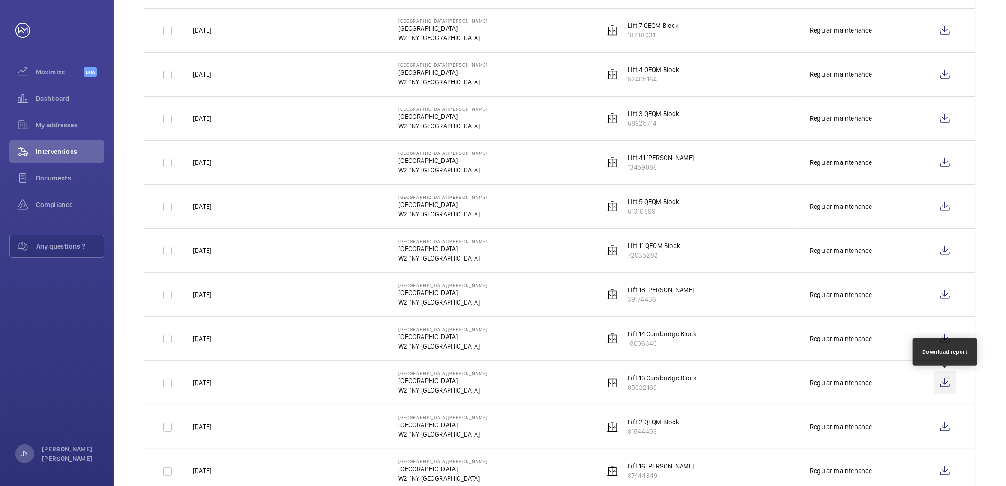
click at [947, 376] on wm-front-icon-button at bounding box center [944, 382] width 23 height 23
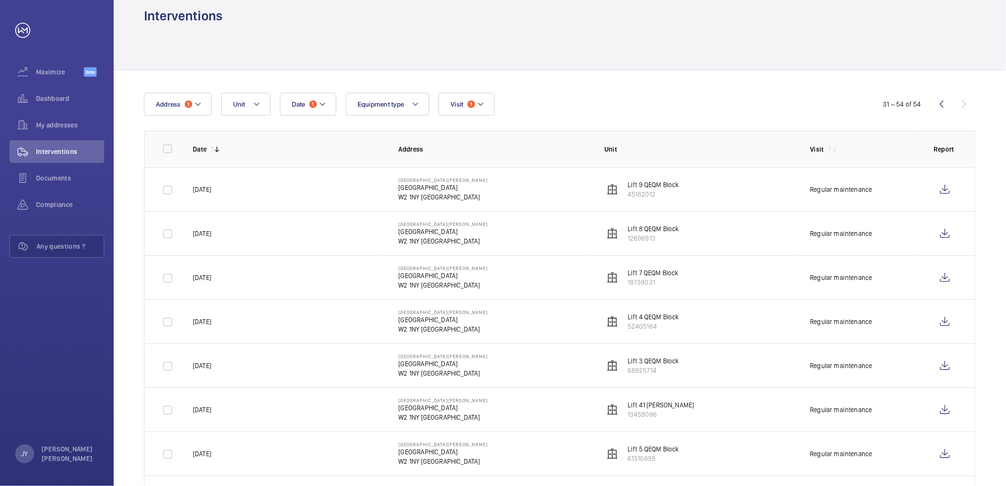
scroll to position [0, 0]
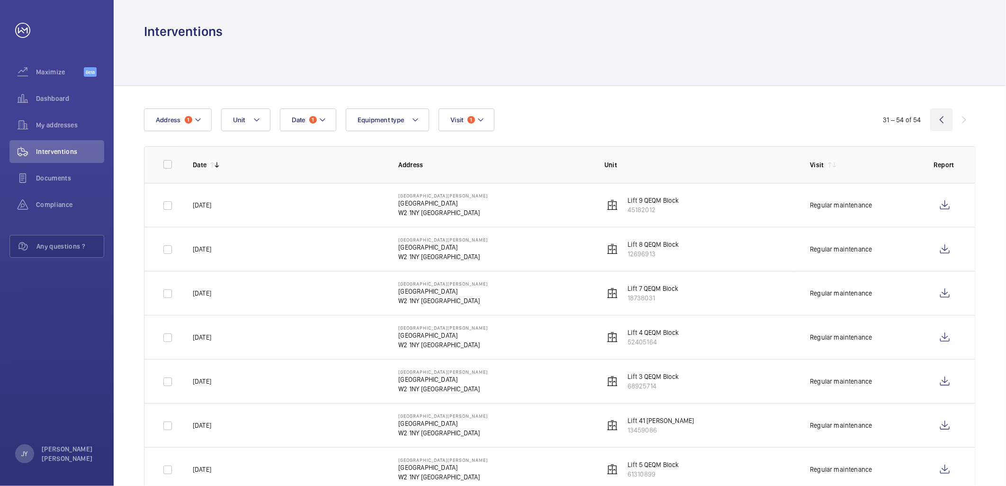
click at [943, 117] on wm-front-icon-button at bounding box center [941, 119] width 23 height 23
click at [962, 114] on wm-front-icon-button at bounding box center [964, 119] width 23 height 23
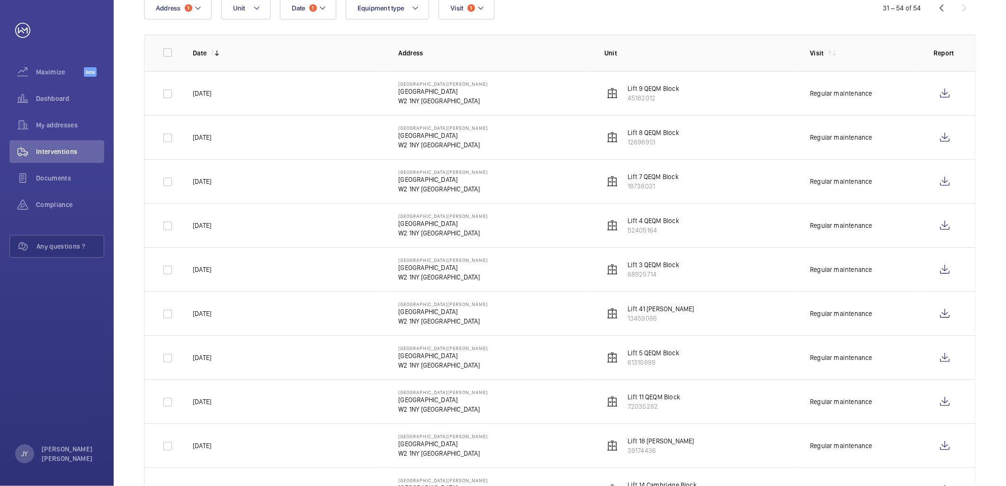
scroll to position [97, 0]
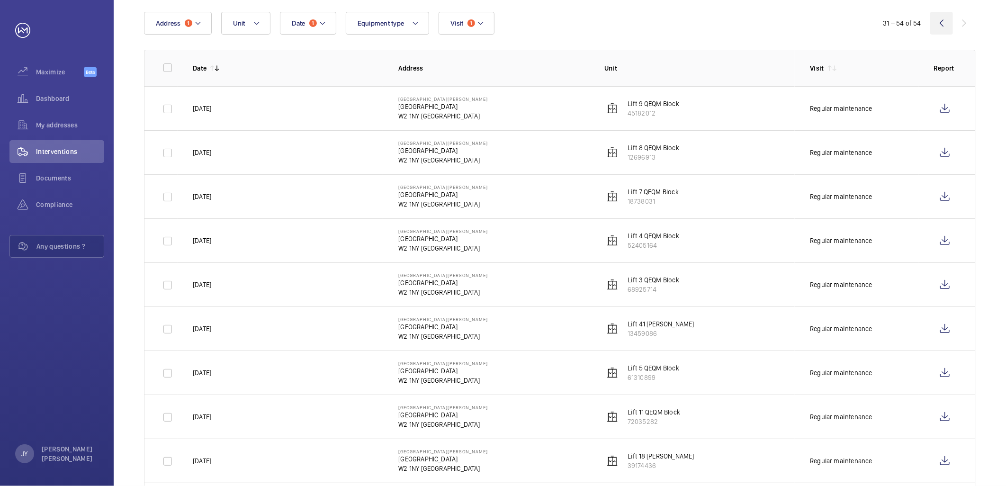
click at [938, 24] on wm-front-icon-button at bounding box center [941, 23] width 23 height 23
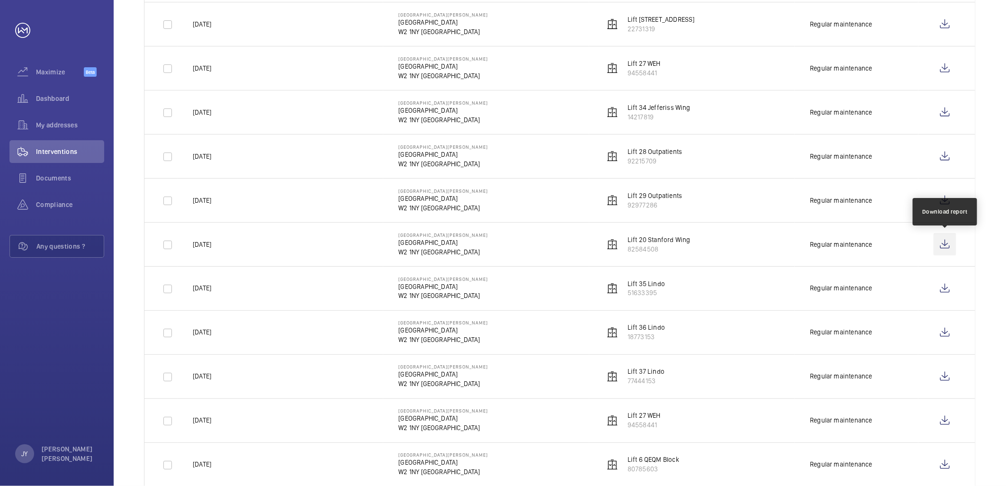
scroll to position [841, 0]
click at [945, 247] on wm-front-icon-button at bounding box center [944, 244] width 23 height 23
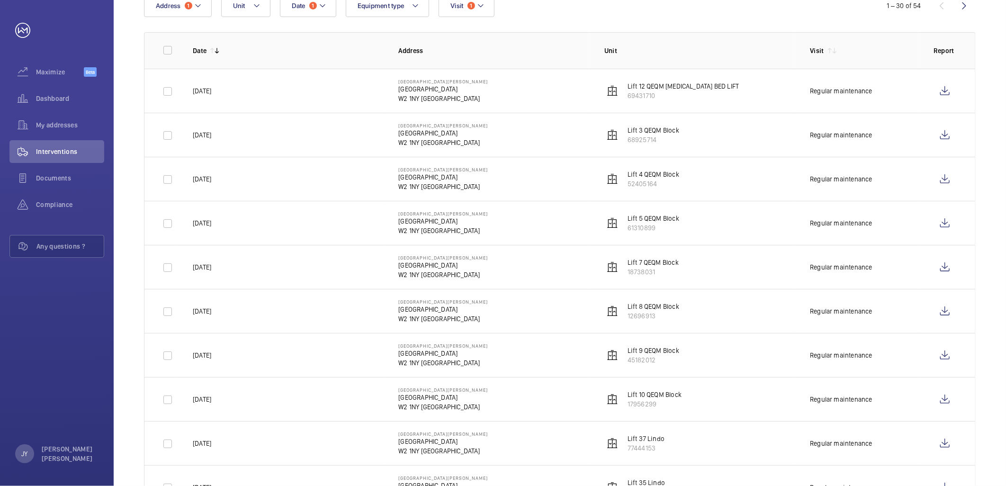
scroll to position [98, 0]
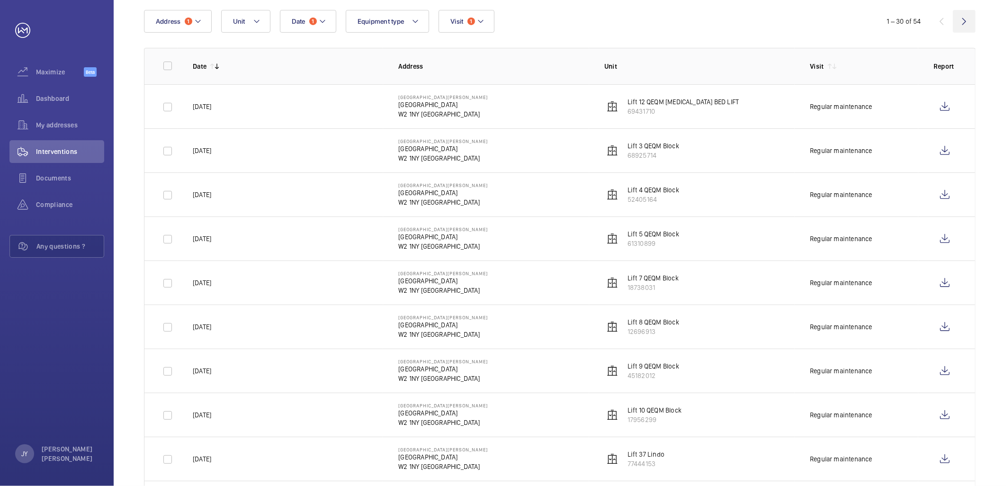
click at [963, 19] on wm-front-icon-button at bounding box center [964, 21] width 23 height 23
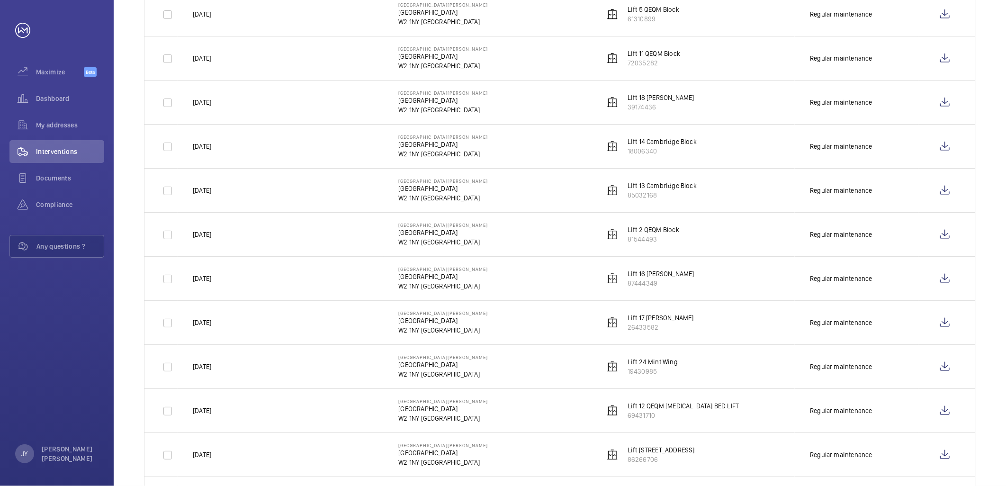
scroll to position [474, 0]
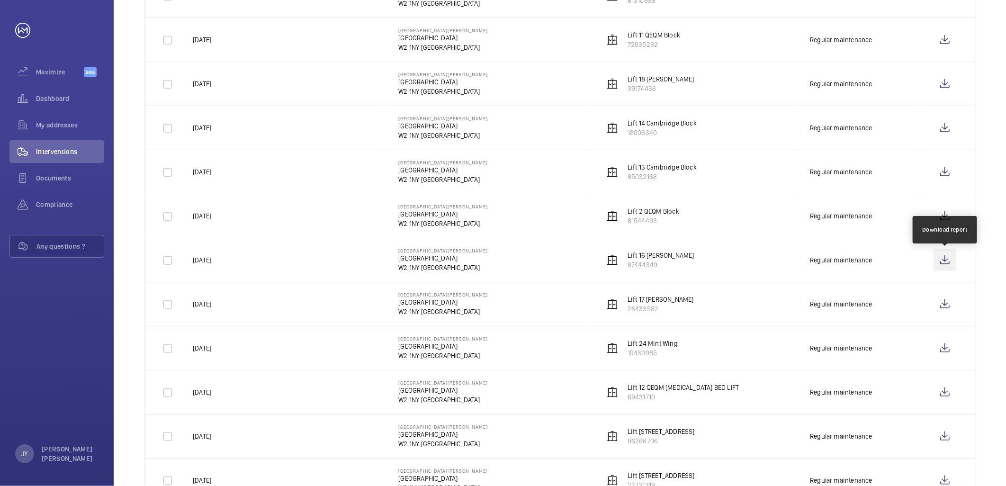
click at [943, 263] on wm-front-icon-button at bounding box center [944, 260] width 23 height 23
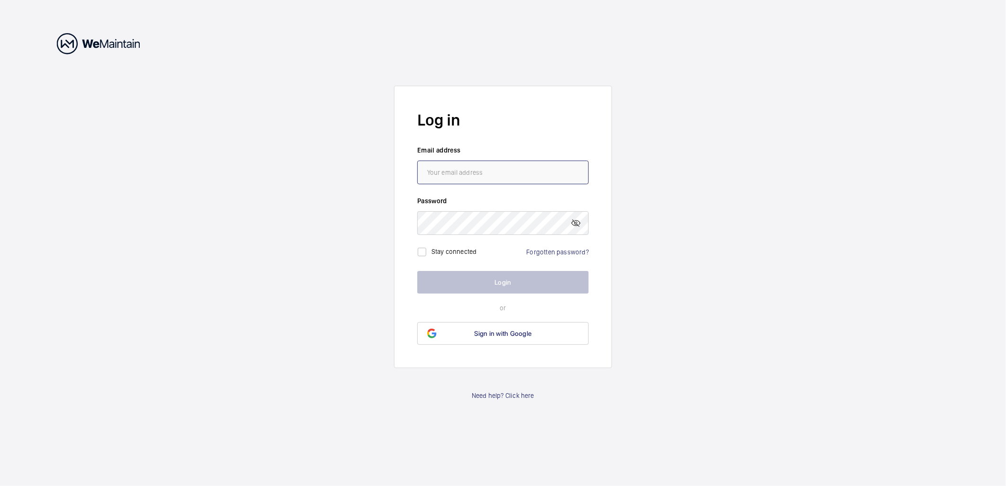
click at [462, 171] on input "email" at bounding box center [502, 173] width 171 height 24
type input "[PERSON_NAME][EMAIL_ADDRESS][PERSON_NAME][DOMAIN_NAME]"
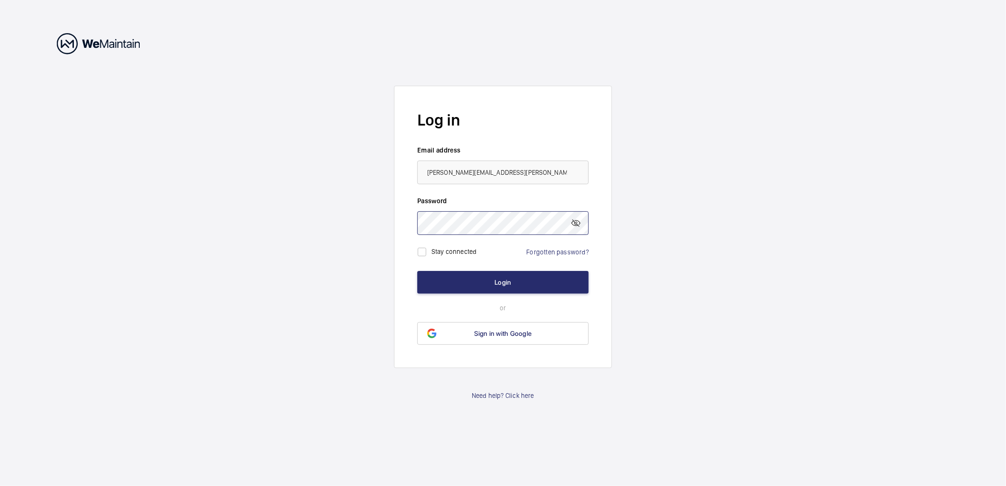
click at [417, 271] on button "Login" at bounding box center [502, 282] width 171 height 23
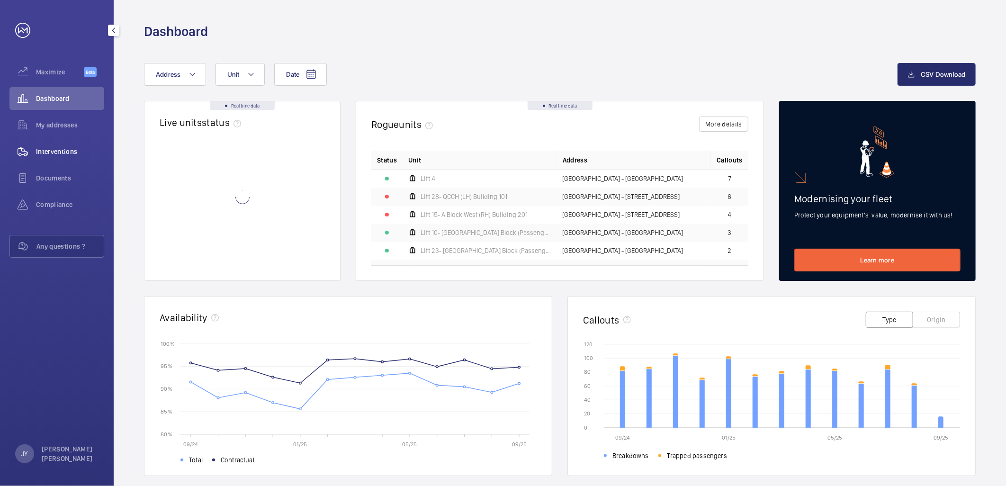
click at [63, 157] on div "Interventions" at bounding box center [56, 151] width 95 height 23
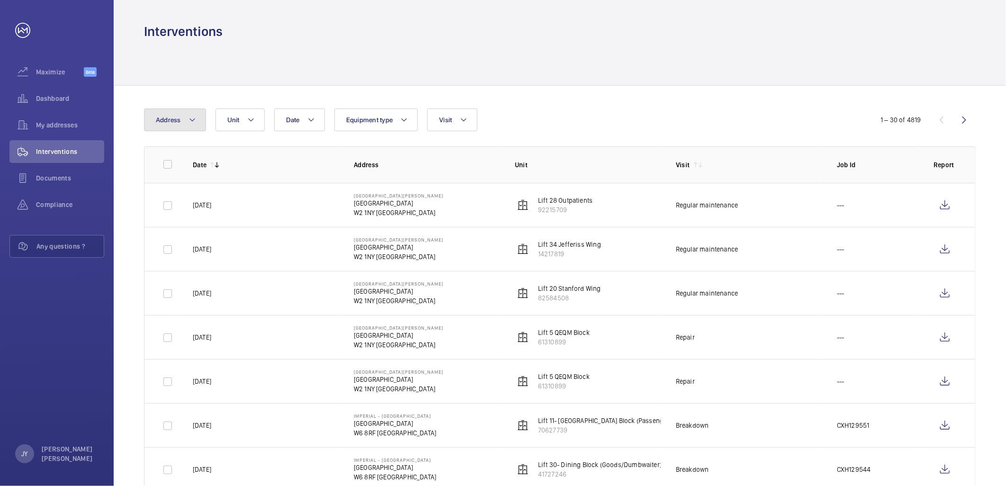
click at [184, 128] on button "Address" at bounding box center [175, 119] width 62 height 23
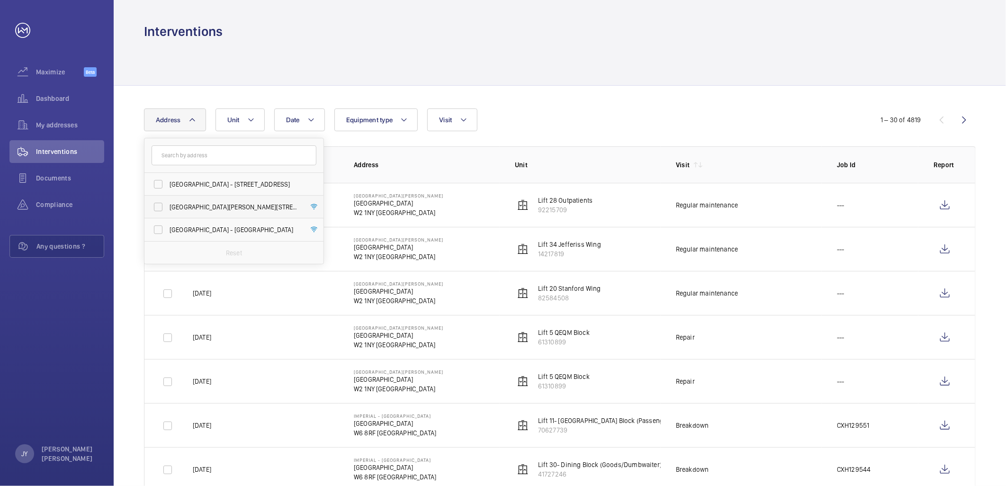
click at [188, 210] on span "[GEOGRAPHIC_DATA][PERSON_NAME][STREET_ADDRESS]" at bounding box center [235, 206] width 130 height 9
click at [168, 210] on input "[GEOGRAPHIC_DATA][PERSON_NAME][STREET_ADDRESS]" at bounding box center [158, 206] width 19 height 19
checkbox input "true"
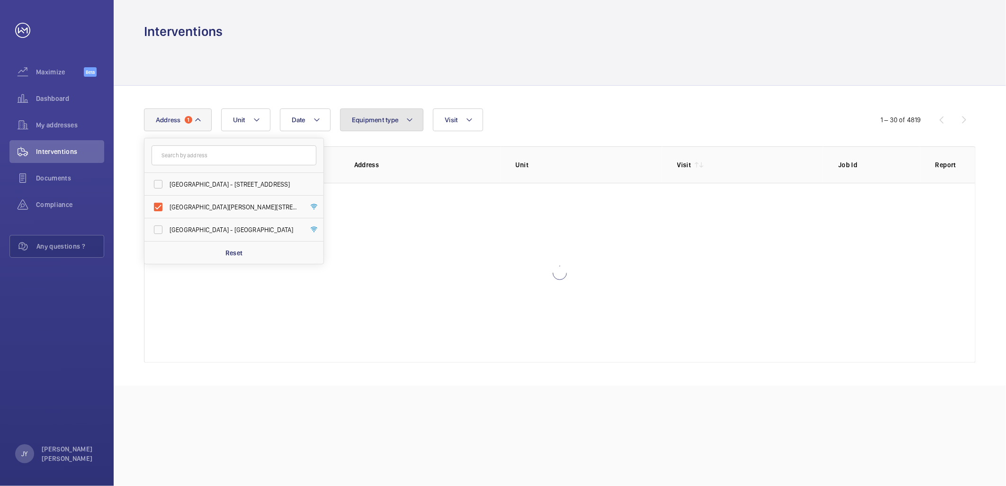
click at [376, 119] on span "Equipment type" at bounding box center [375, 120] width 47 height 8
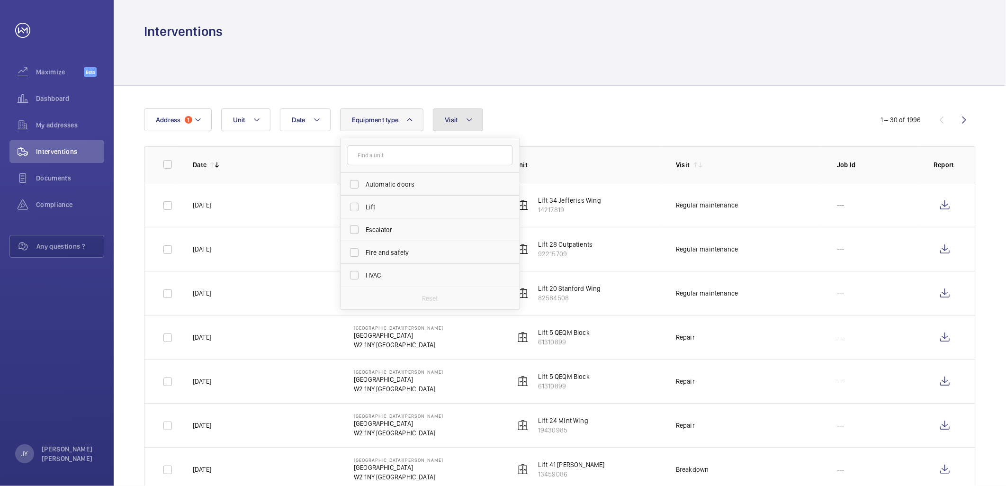
click at [450, 116] on span "Visit" at bounding box center [451, 120] width 13 height 8
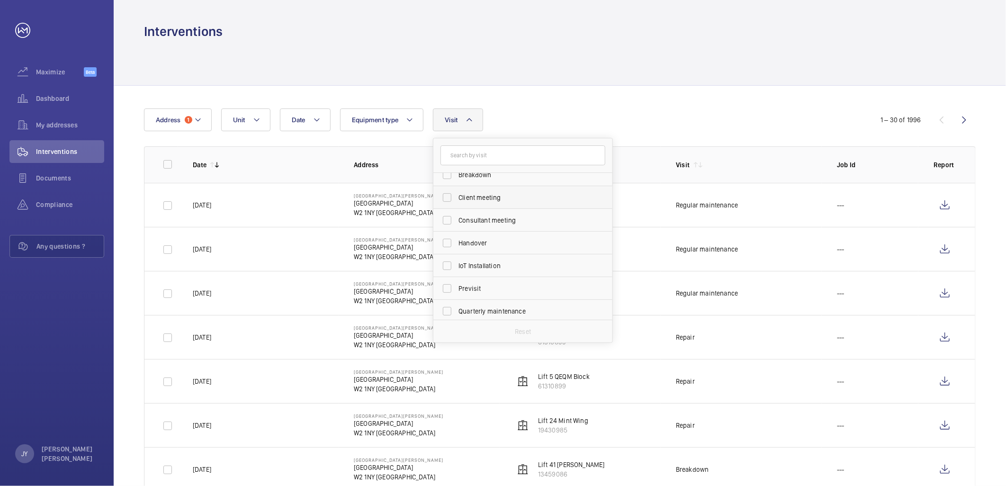
scroll to position [148, 0]
click at [490, 221] on span "Regular maintenance" at bounding box center [523, 217] width 130 height 9
click at [456, 221] on input "Regular maintenance" at bounding box center [447, 217] width 19 height 19
checkbox input "true"
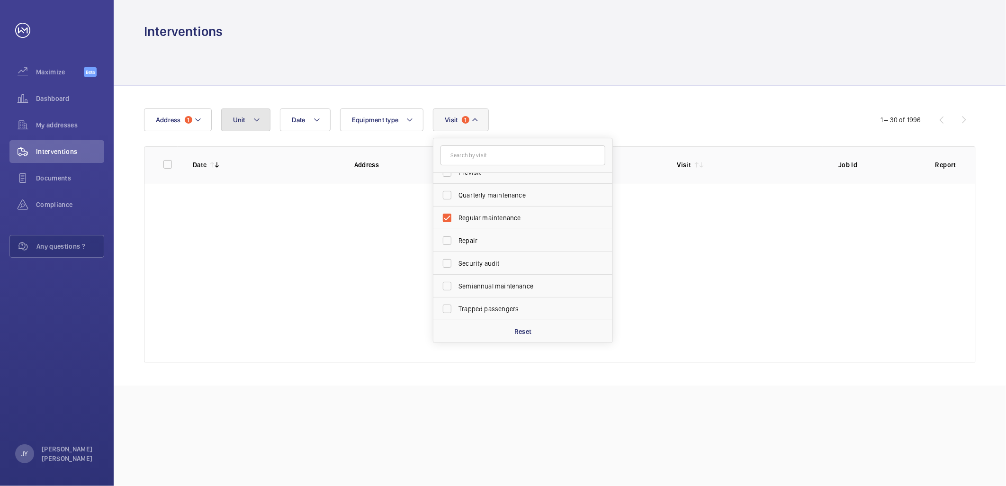
click at [250, 121] on button "Unit" at bounding box center [245, 119] width 49 height 23
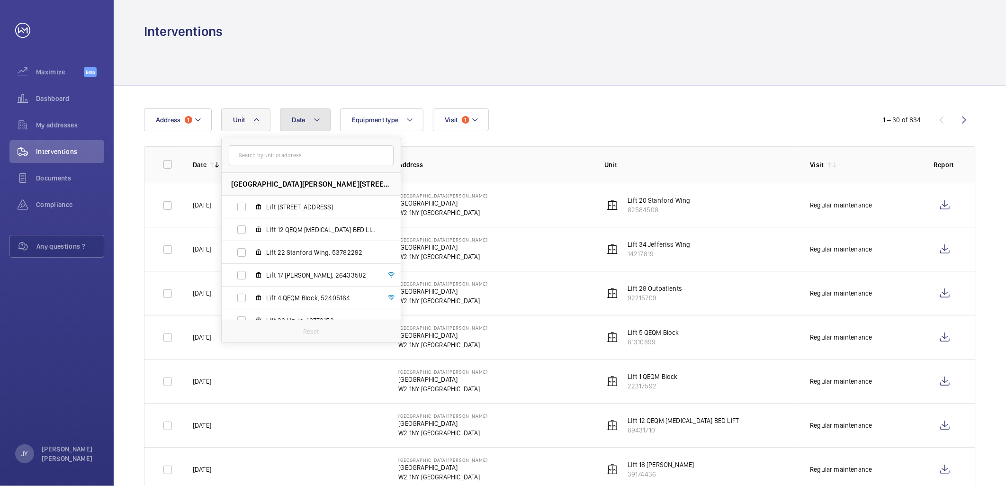
click at [310, 121] on button "Date" at bounding box center [305, 119] width 51 height 23
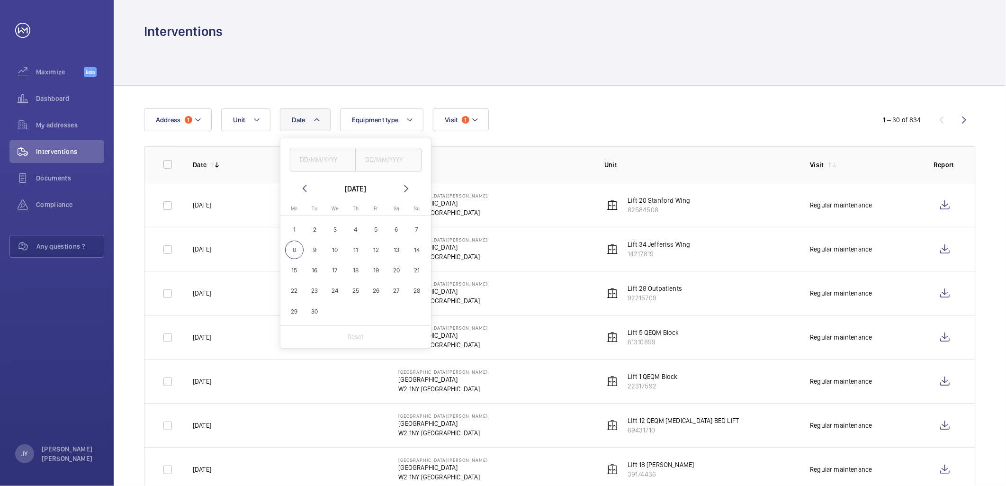
click at [303, 187] on mat-icon at bounding box center [304, 188] width 11 height 11
click at [420, 225] on span "1" at bounding box center [417, 229] width 18 height 18
type input "[DATE]"
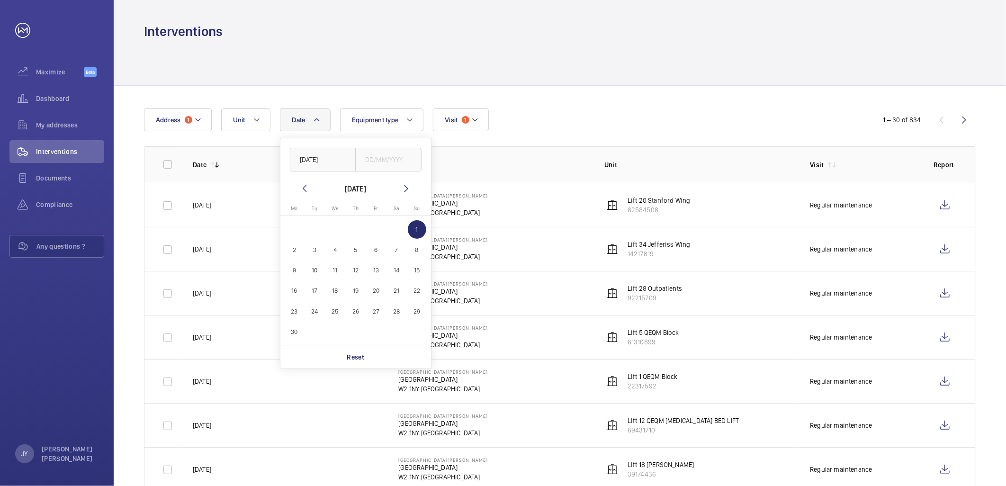
click at [295, 336] on span "30" at bounding box center [294, 331] width 18 height 18
type input "[DATE]"
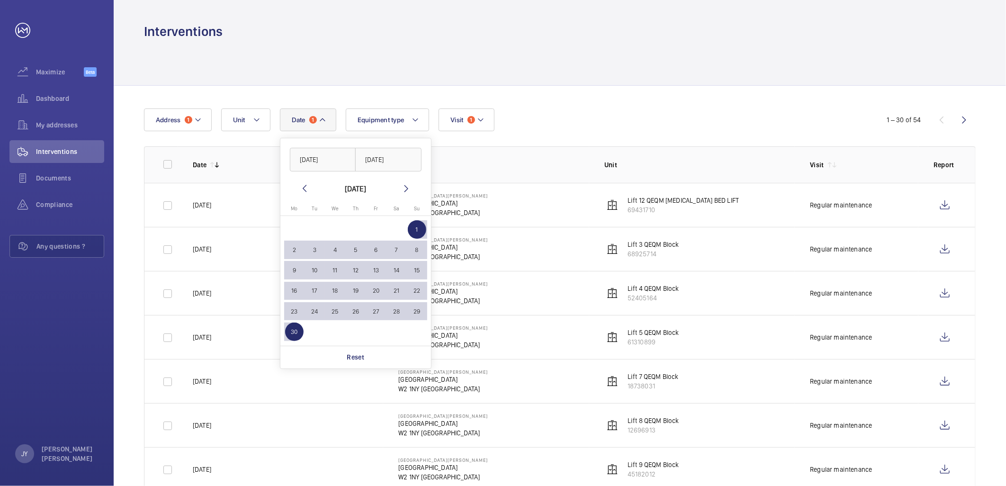
click at [494, 76] on div at bounding box center [560, 62] width 832 height 45
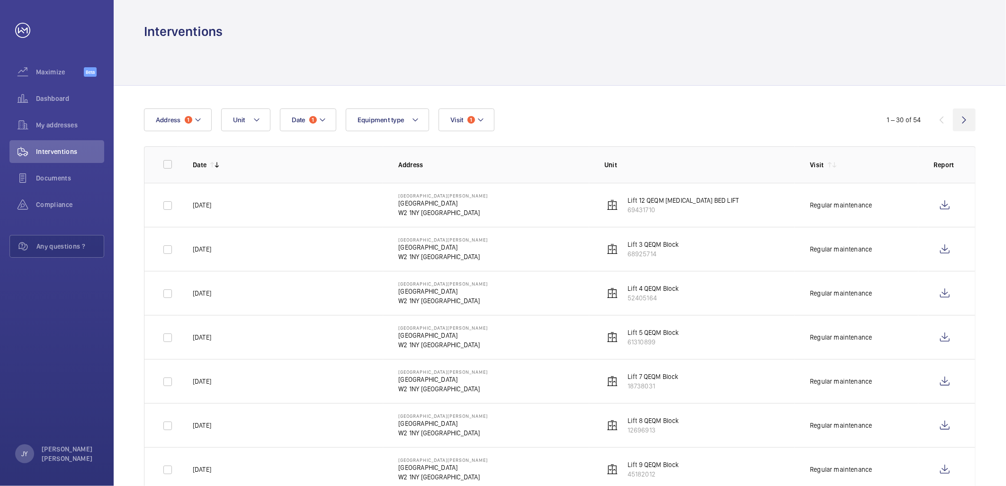
click at [958, 116] on wm-front-icon-button at bounding box center [964, 119] width 23 height 23
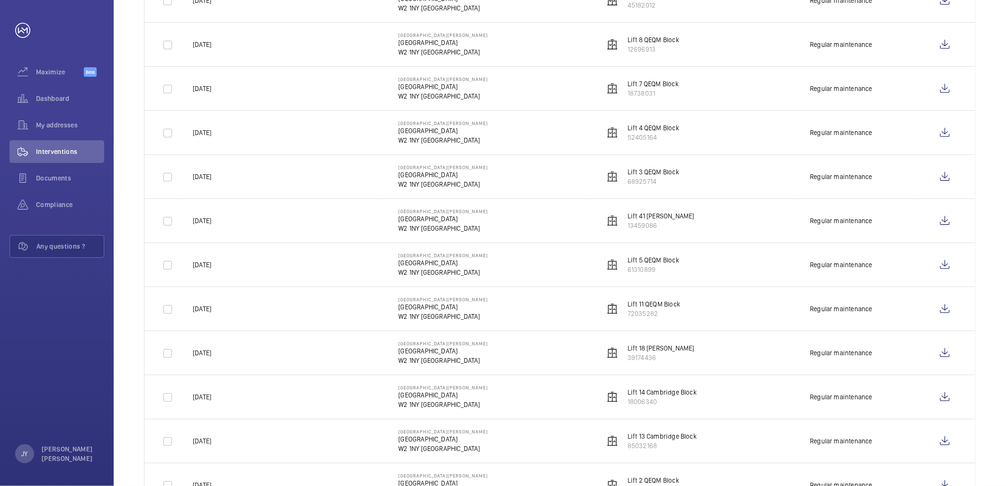
scroll to position [210, 0]
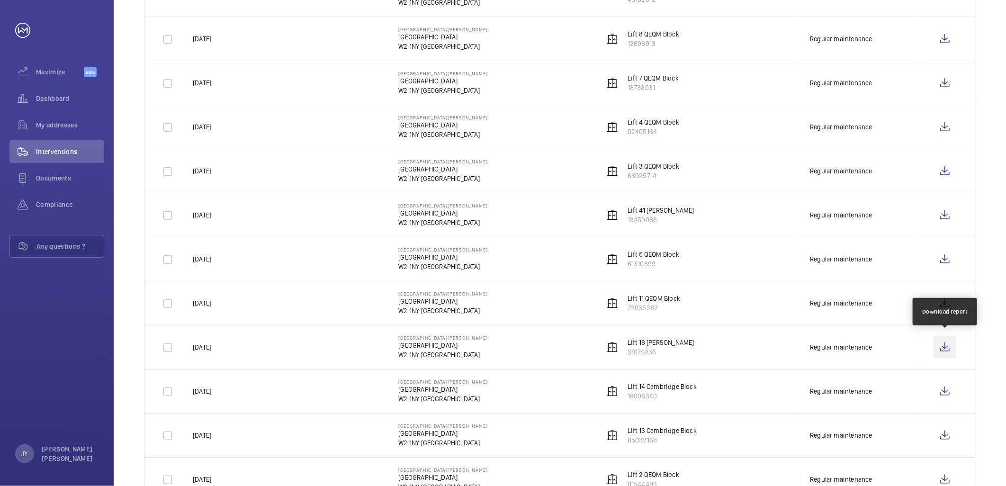
click at [939, 349] on wm-front-icon-button at bounding box center [944, 347] width 23 height 23
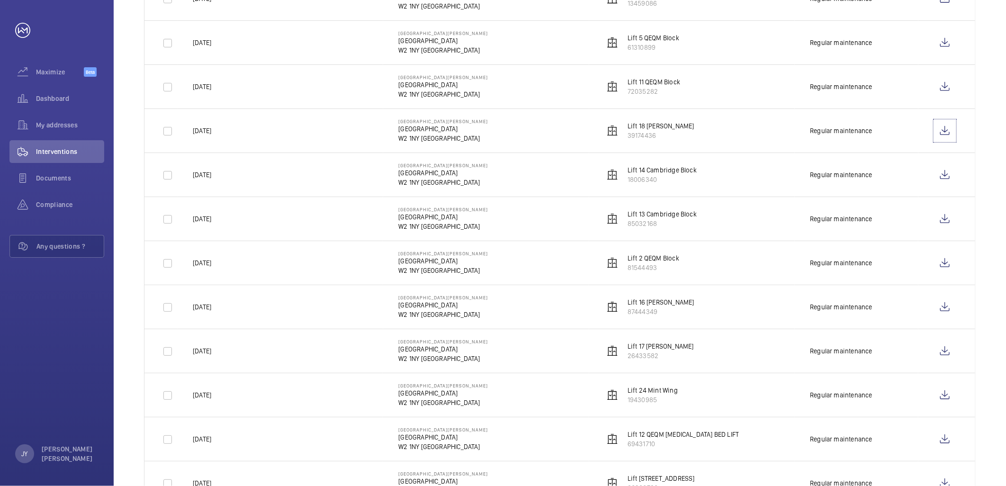
scroll to position [474, 0]
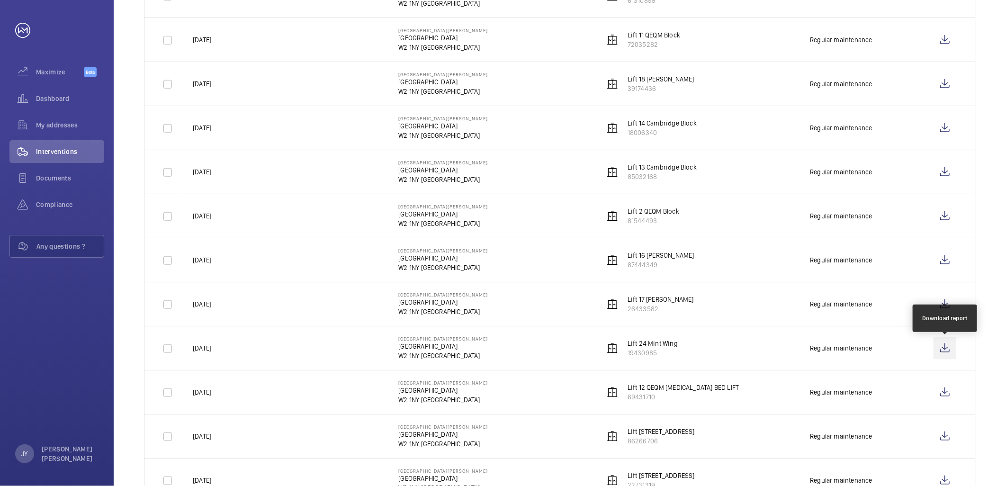
click at [948, 348] on wm-front-icon-button at bounding box center [944, 348] width 23 height 23
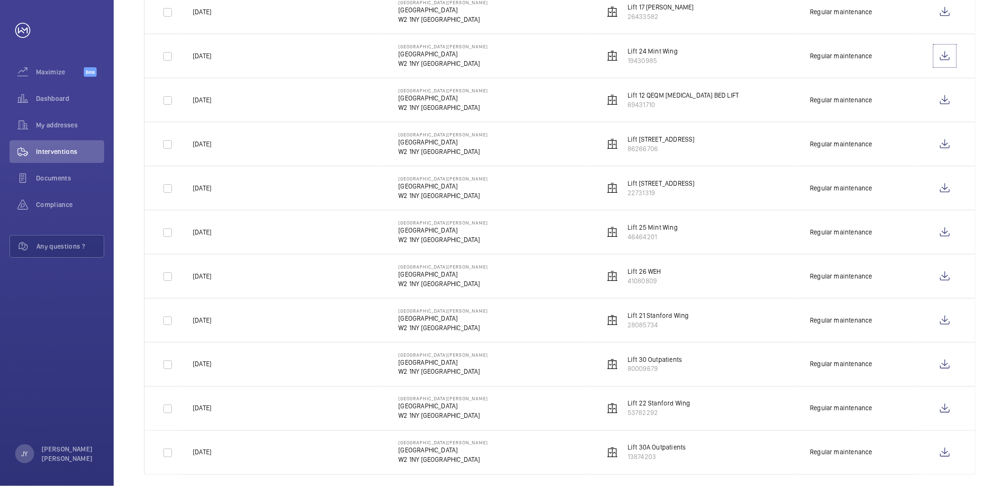
scroll to position [780, 0]
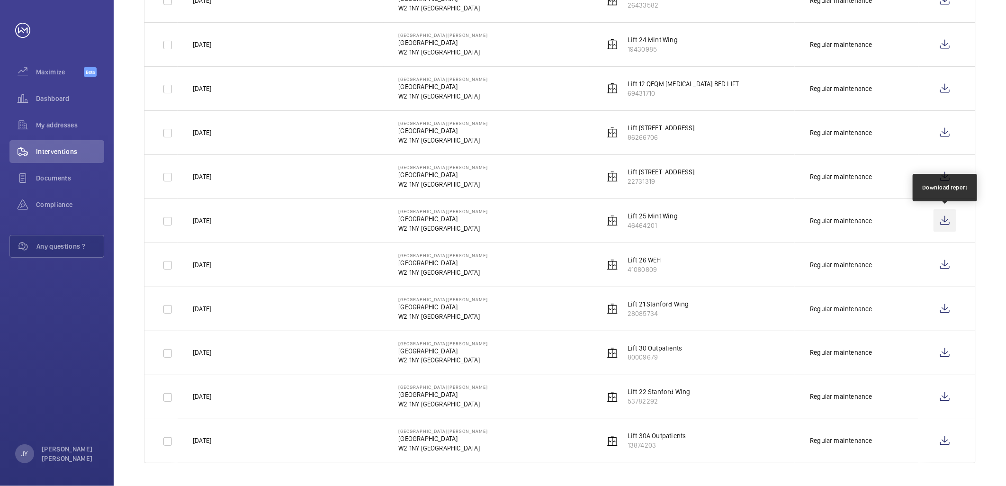
click at [955, 219] on wm-front-icon-button at bounding box center [944, 220] width 23 height 23
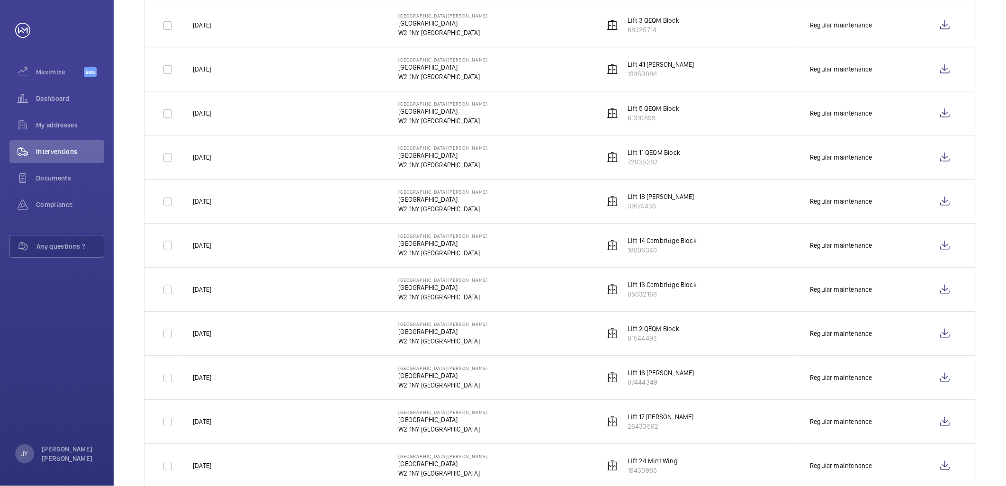
scroll to position [254, 0]
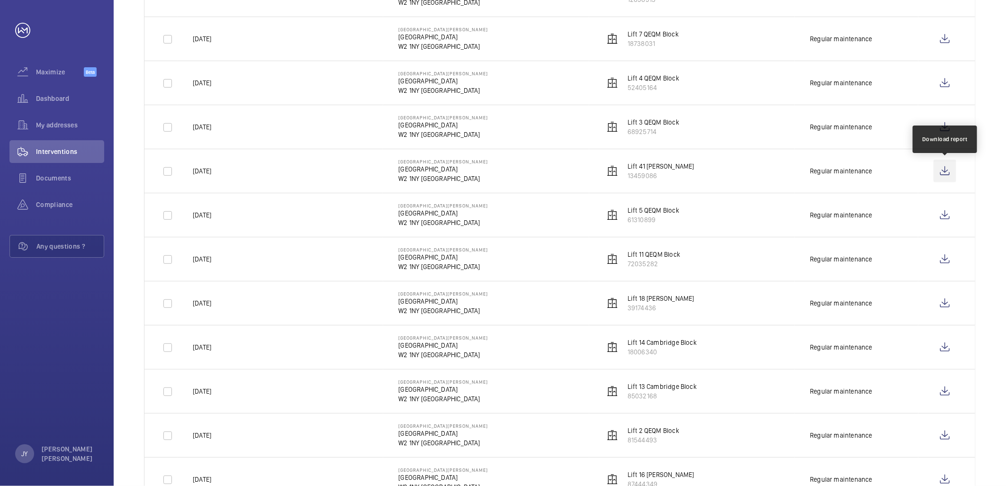
click at [947, 171] on wm-front-icon-button at bounding box center [944, 171] width 23 height 23
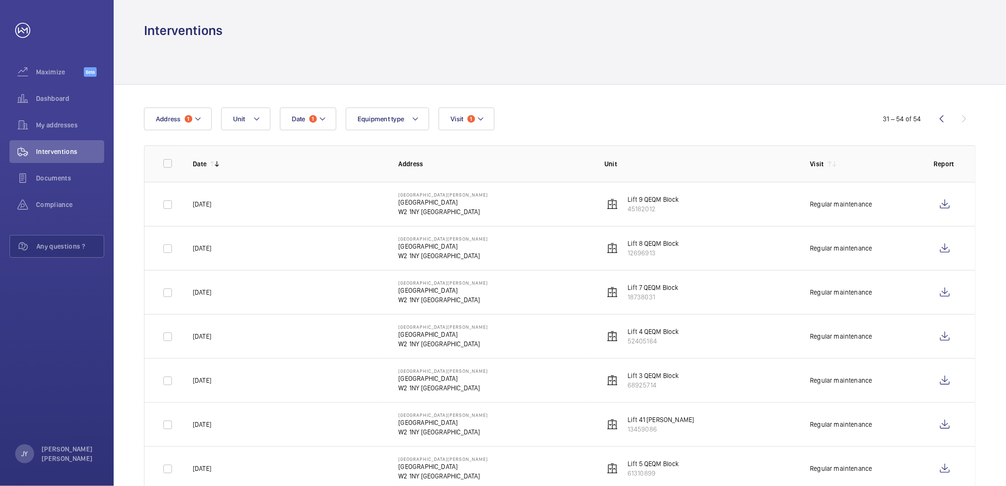
scroll to position [0, 0]
click at [390, 119] on span "Equipment type" at bounding box center [381, 120] width 47 height 8
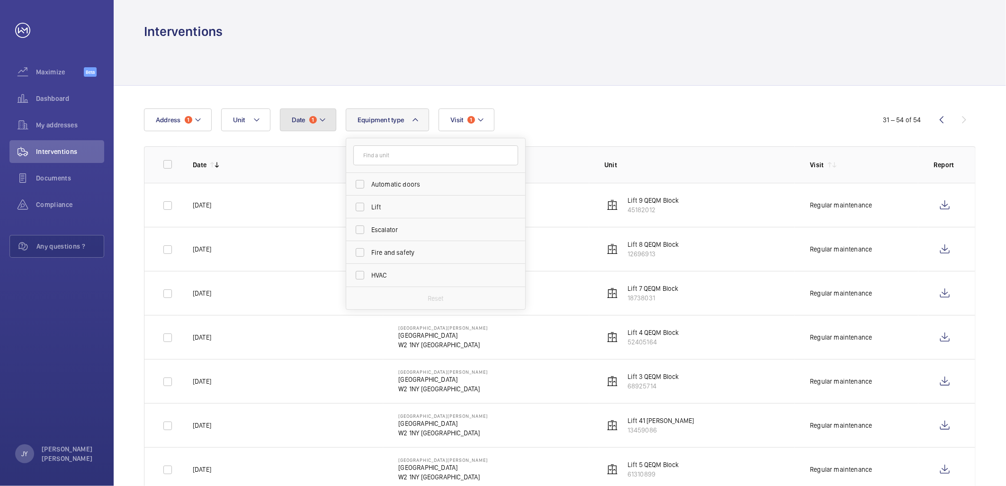
click at [321, 121] on mat-icon at bounding box center [323, 119] width 8 height 11
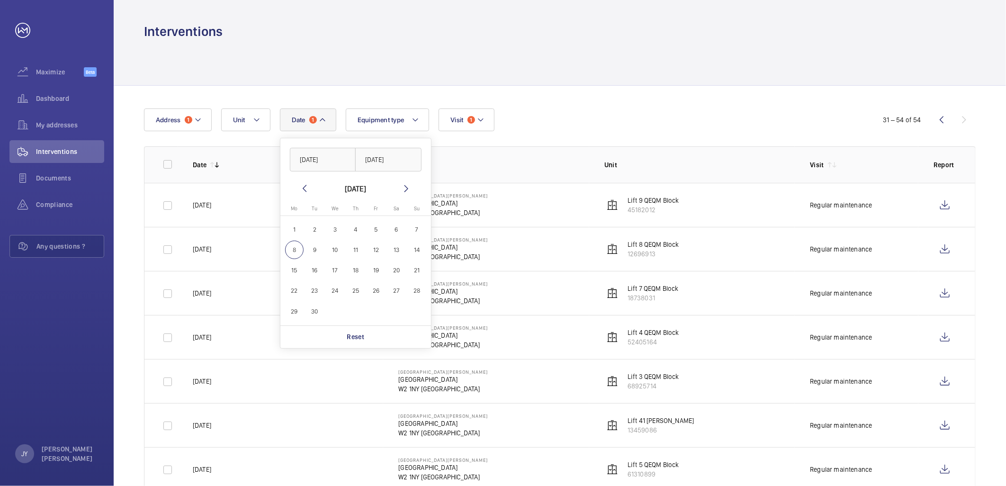
click at [403, 188] on mat-icon at bounding box center [406, 188] width 11 height 11
click at [311, 187] on wm-front-date-range-picker-header "[DATE]" at bounding box center [355, 188] width 113 height 11
click at [305, 186] on mat-icon at bounding box center [304, 188] width 11 height 11
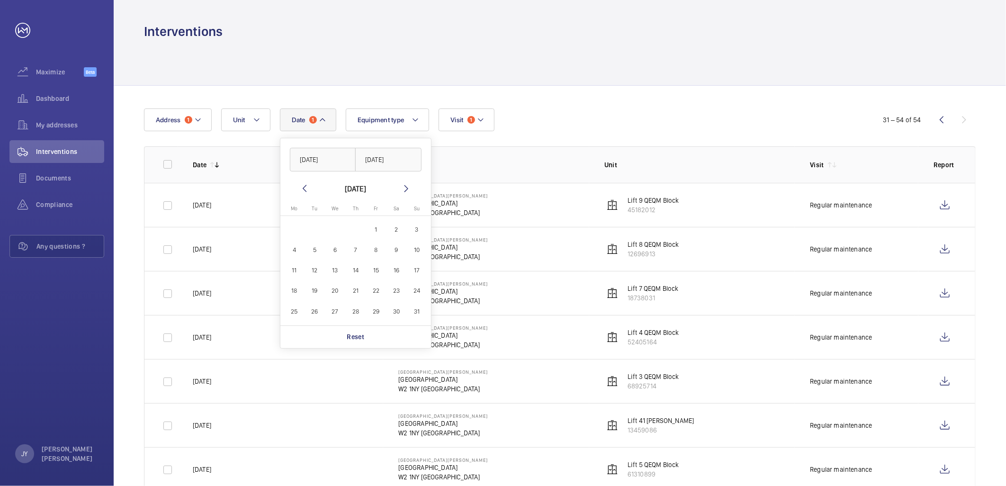
click at [297, 188] on mat-calendar "[DATE] [DATE] Mo [DATE] Tu [DATE] We [DATE] Th [DATE] Fr [DATE] Sa [DATE] [DATE…" at bounding box center [355, 254] width 151 height 143
click at [300, 190] on mat-calendar "[DATE] [DATE] Mo [DATE] Tu [DATE] We [DATE] Th [DATE] Fr [DATE] Sa [DATE] [DATE…" at bounding box center [355, 254] width 151 height 143
click at [301, 190] on mat-icon at bounding box center [304, 188] width 11 height 11
click at [313, 230] on span "1" at bounding box center [314, 229] width 18 height 18
type input "[DATE]"
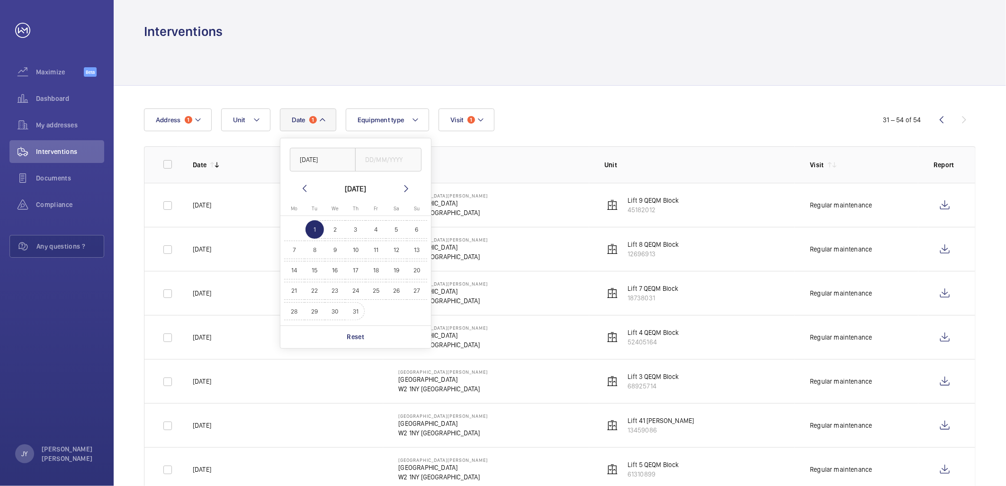
click at [352, 315] on span "31" at bounding box center [355, 311] width 18 height 18
type input "[DATE]"
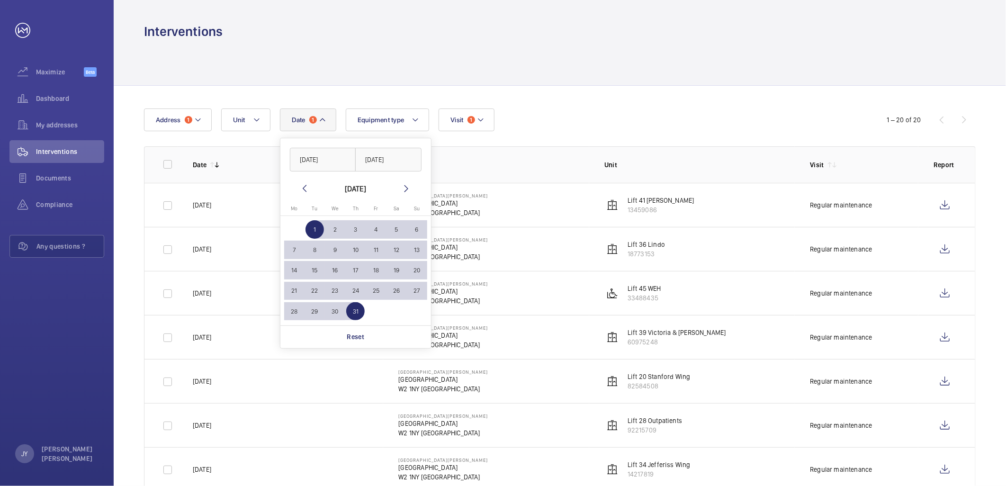
click at [432, 37] on div "Interventions" at bounding box center [560, 32] width 832 height 18
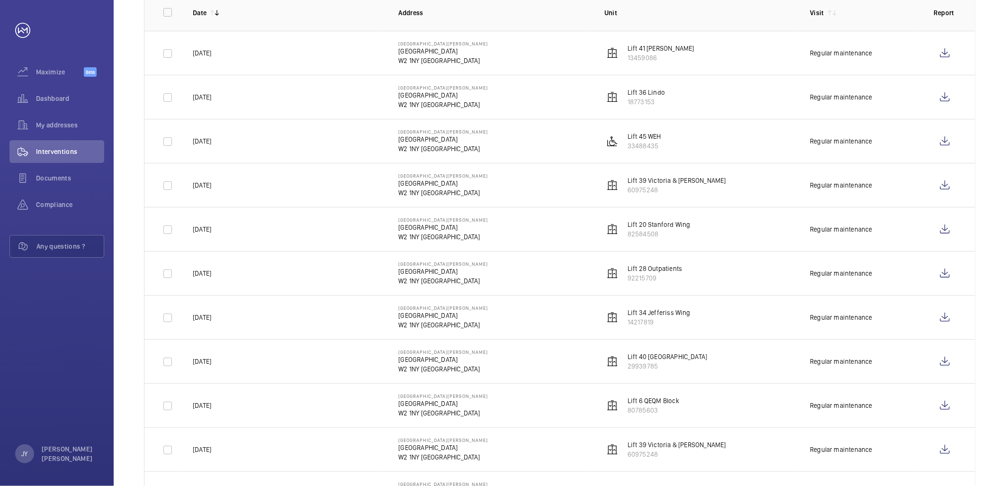
scroll to position [158, 0]
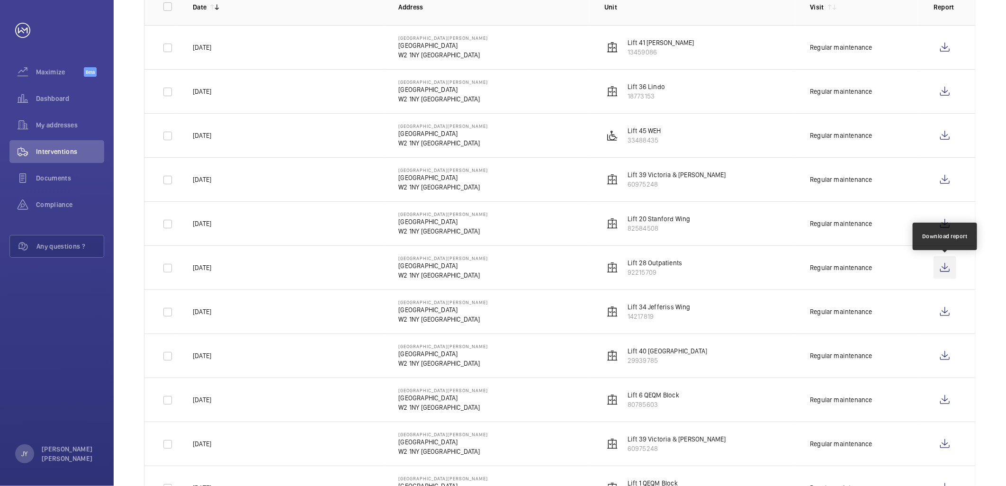
click at [954, 265] on wm-front-icon-button at bounding box center [944, 267] width 23 height 23
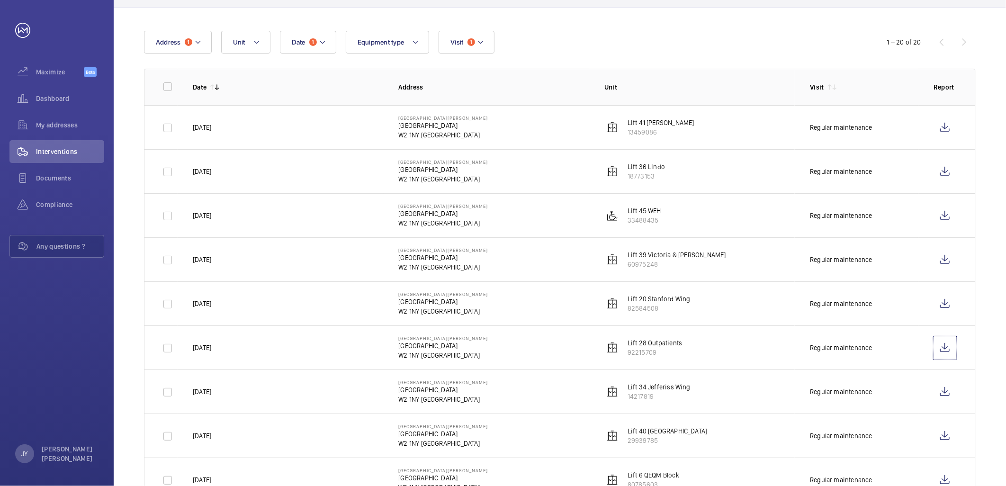
scroll to position [0, 0]
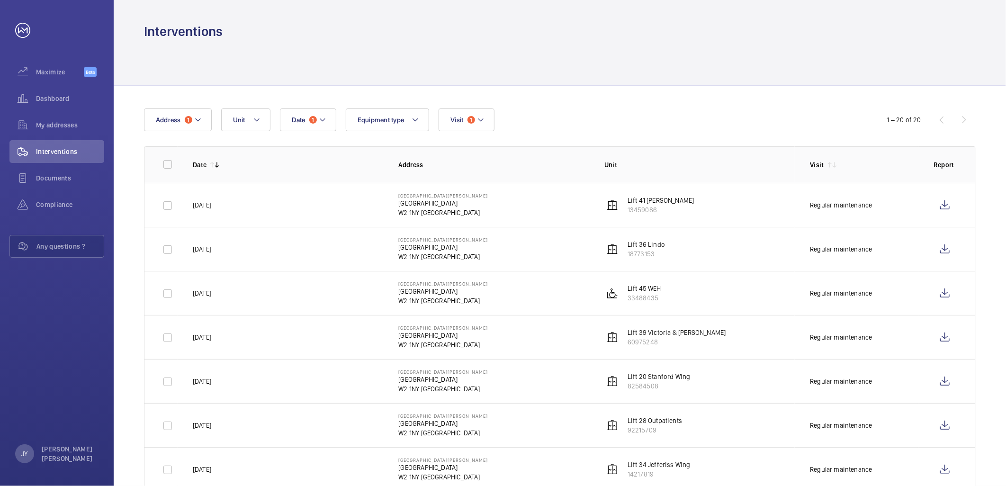
click at [945, 111] on div "Date 1 Address 1 Unit Equipment type Visit 1 1 – 20 of 20" at bounding box center [560, 119] width 832 height 23
click at [943, 115] on div "1 – 20 of 20" at bounding box center [919, 119] width 114 height 11
click at [308, 126] on button "Date 1" at bounding box center [308, 119] width 56 height 23
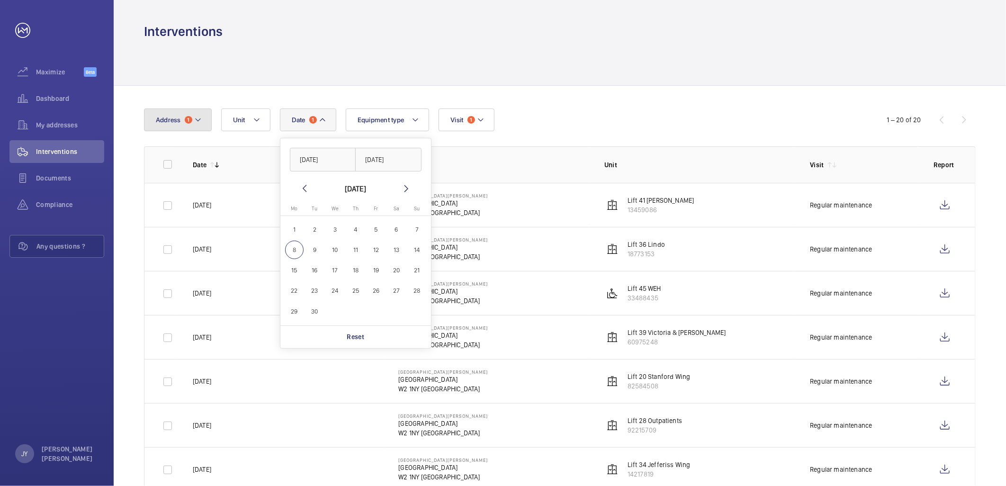
click at [198, 125] on mat-icon at bounding box center [198, 119] width 8 height 11
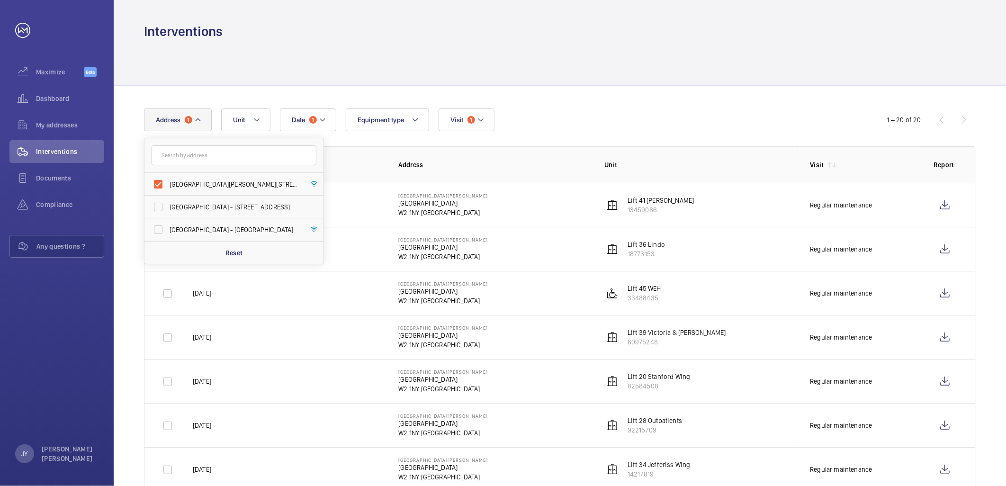
click at [598, 120] on div "Date 1 Address [STREET_ADDRESS][GEOGRAPHIC_DATA][PERSON_NAME] - [STREET_ADDRESS…" at bounding box center [503, 119] width 718 height 23
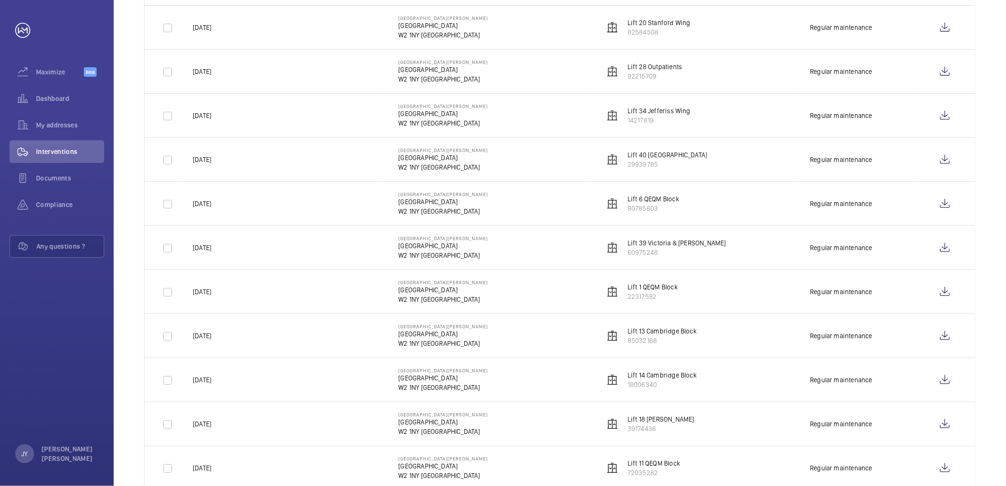
scroll to position [499, 0]
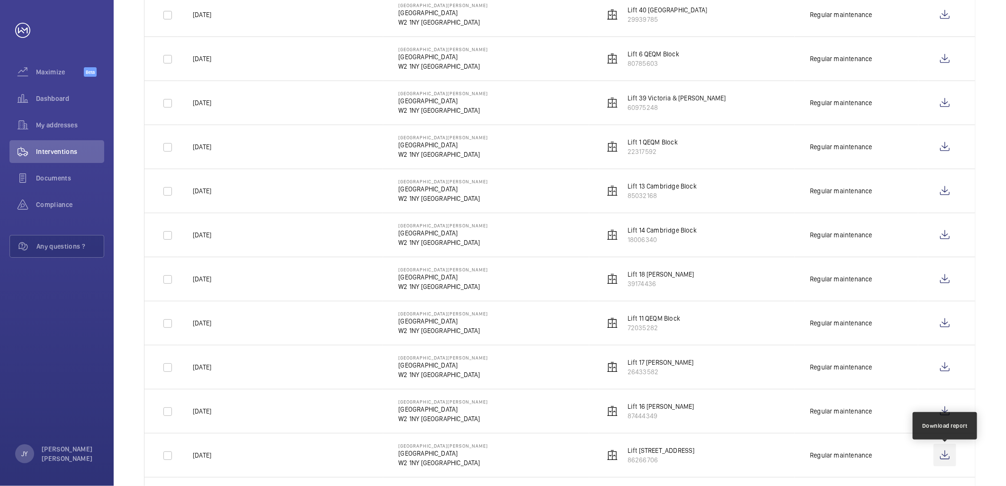
click at [944, 454] on wm-front-icon-button at bounding box center [944, 455] width 23 height 23
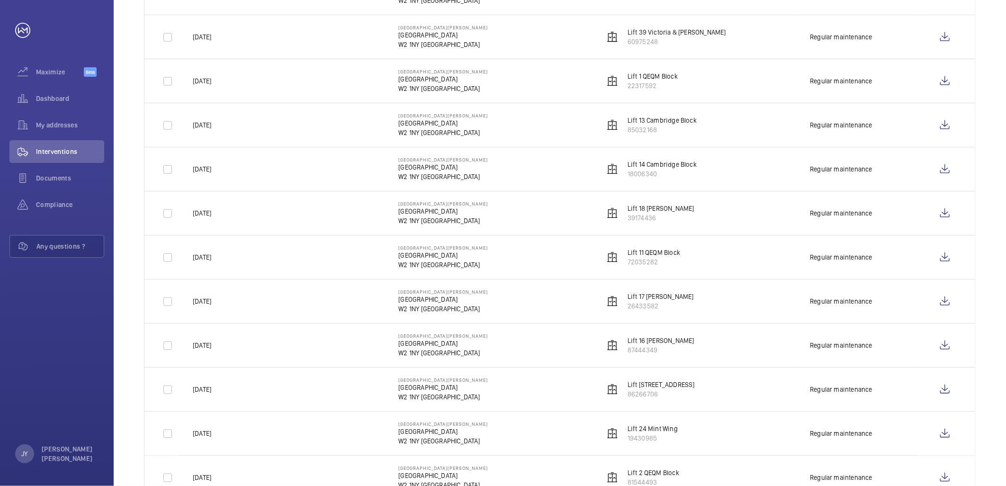
scroll to position [604, 0]
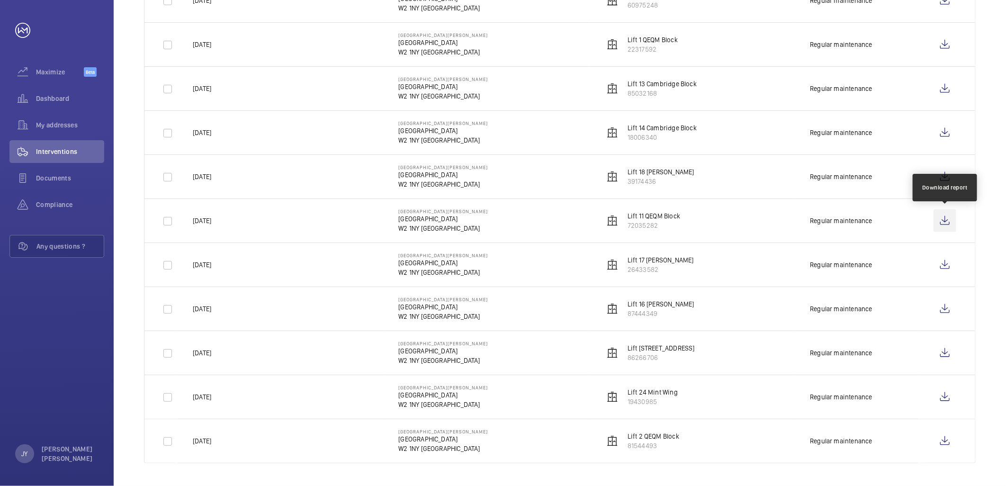
click at [941, 229] on wm-front-icon-button at bounding box center [944, 220] width 23 height 23
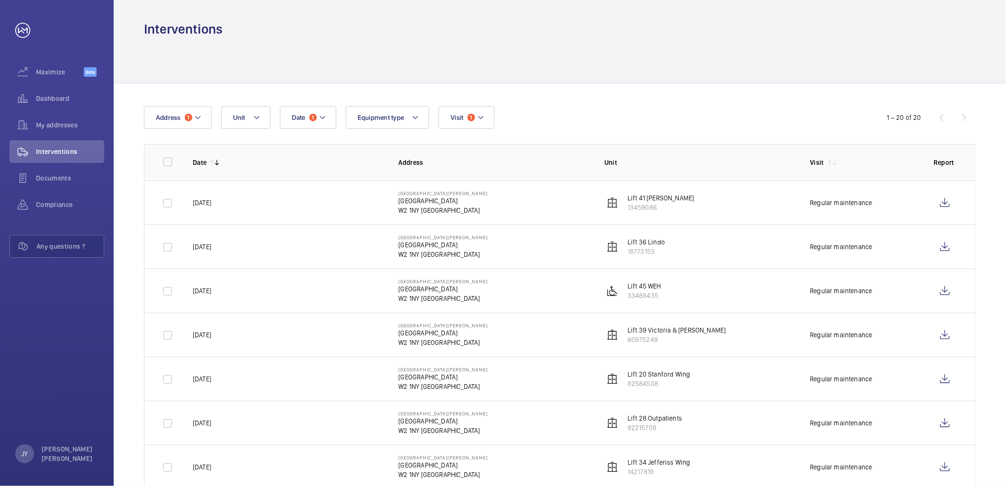
scroll to position [0, 0]
click at [305, 119] on button "Date 1" at bounding box center [308, 119] width 56 height 23
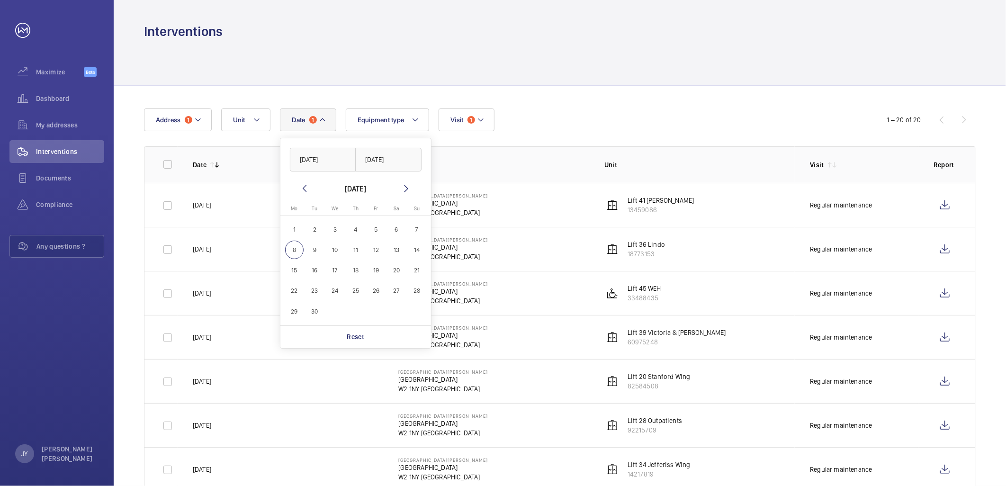
click at [294, 228] on span "1" at bounding box center [294, 229] width 18 height 18
type input "[DATE]"
click at [315, 307] on span "30" at bounding box center [314, 311] width 18 height 18
type input "[DATE]"
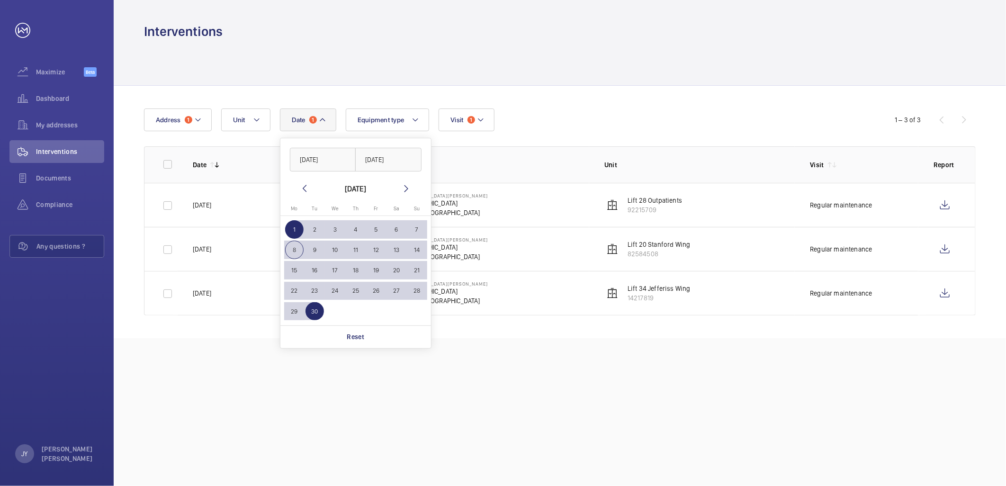
click at [302, 185] on mat-icon at bounding box center [304, 188] width 11 height 11
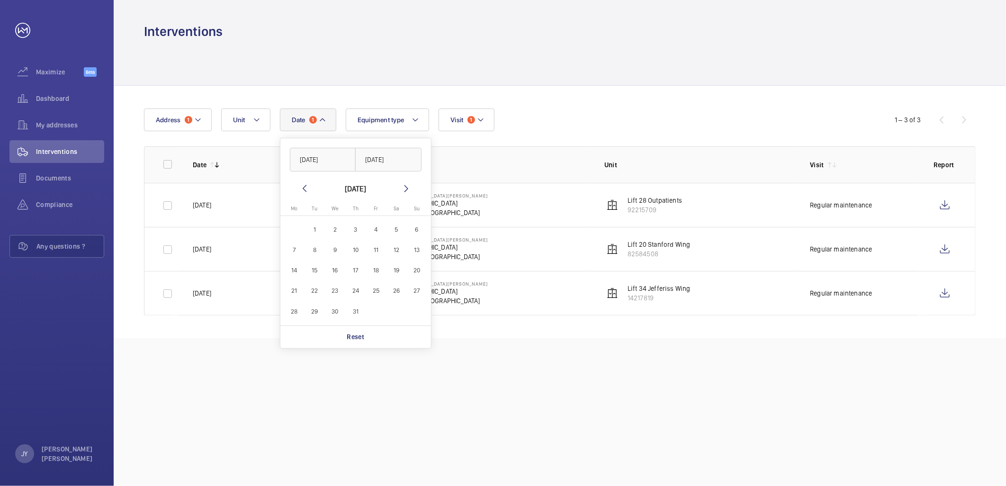
click at [308, 229] on span "1" at bounding box center [314, 229] width 18 height 18
type input "[DATE]"
click at [356, 309] on span "31" at bounding box center [355, 311] width 18 height 18
type input "[DATE]"
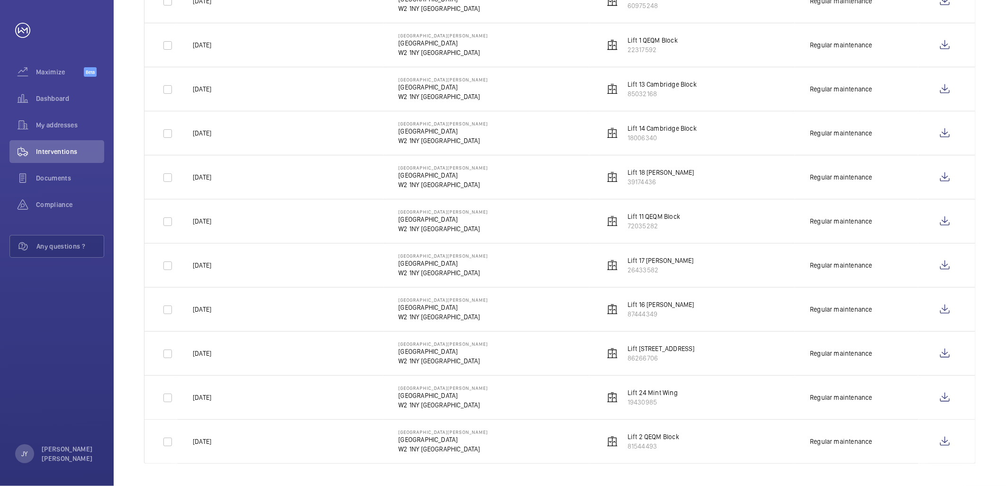
scroll to position [604, 0]
click at [949, 437] on wm-front-icon-button at bounding box center [944, 441] width 23 height 23
click at [946, 39] on wm-front-icon-button at bounding box center [944, 44] width 23 height 23
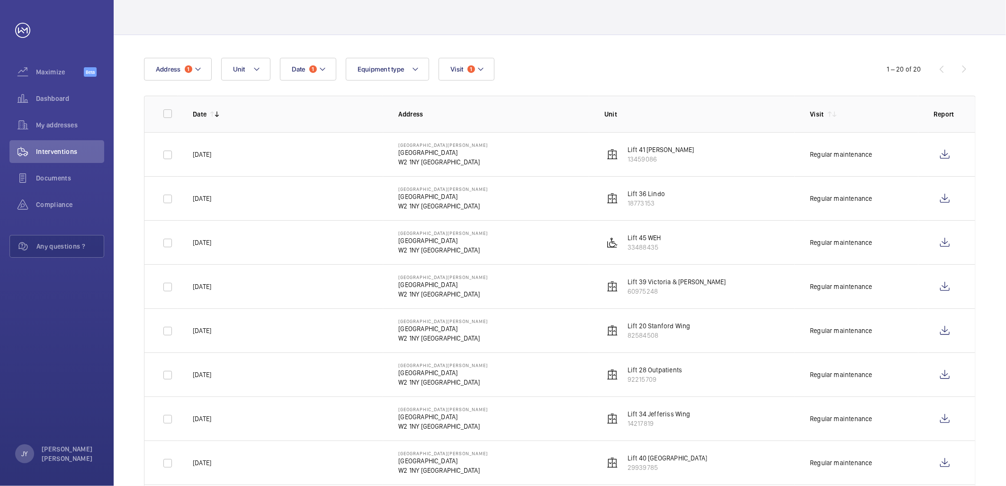
scroll to position [0, 0]
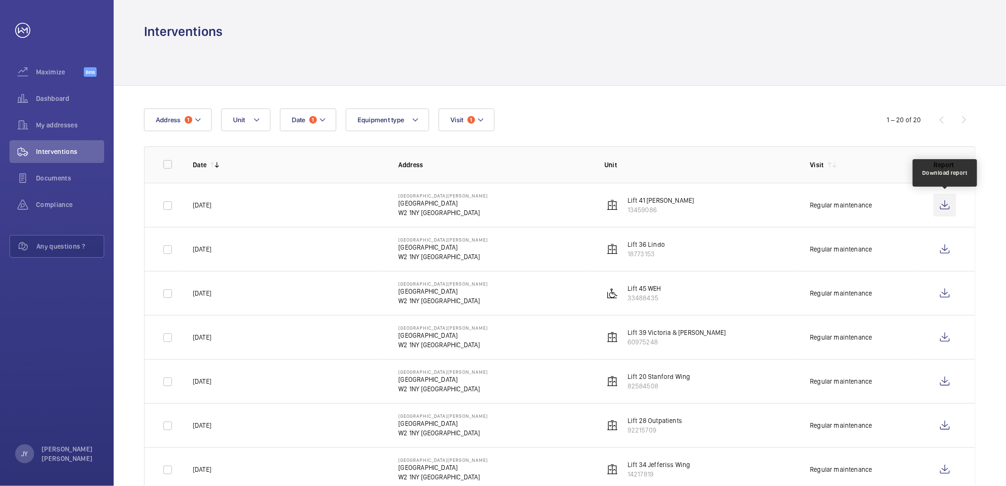
click at [944, 200] on wm-front-icon-button at bounding box center [944, 205] width 23 height 23
